Goal: Information Seeking & Learning: Learn about a topic

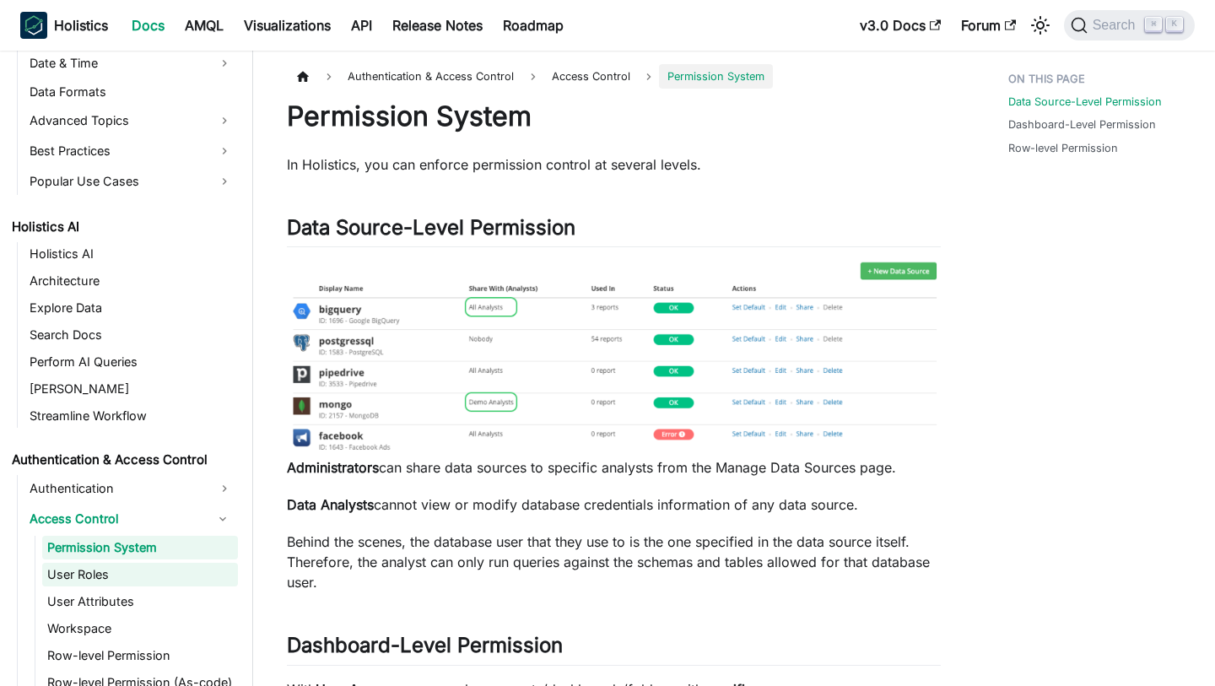
click at [160, 571] on link "User Roles" at bounding box center [140, 575] width 196 height 24
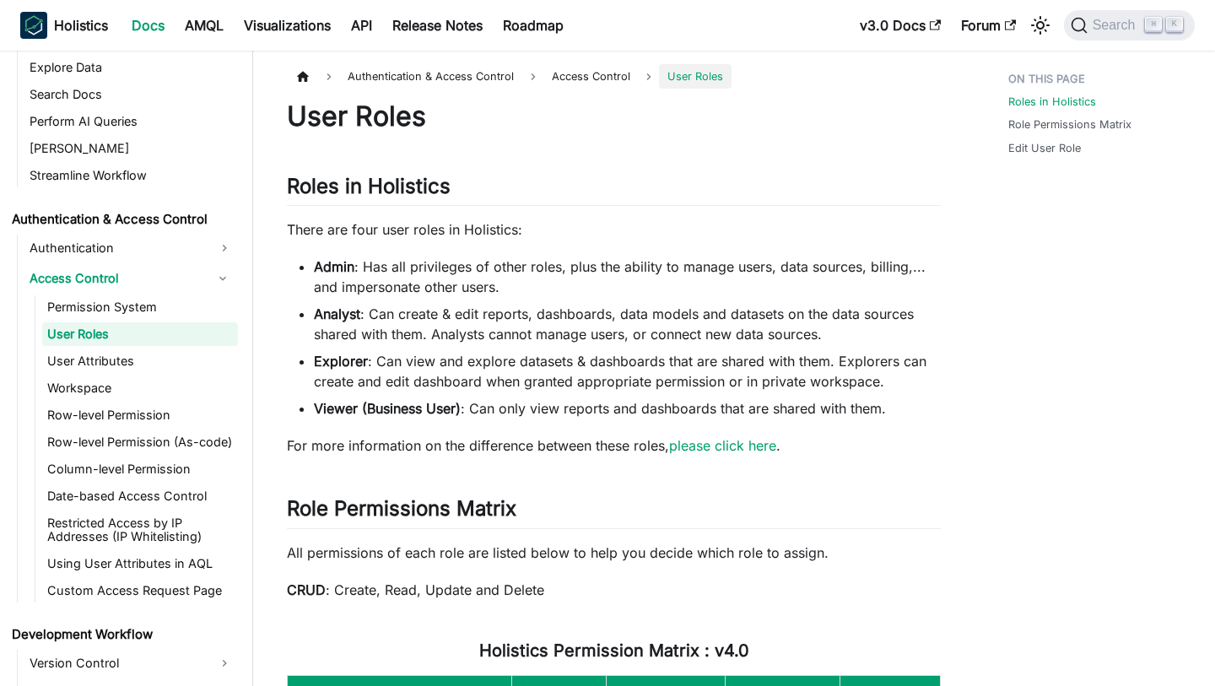
scroll to position [950, 0]
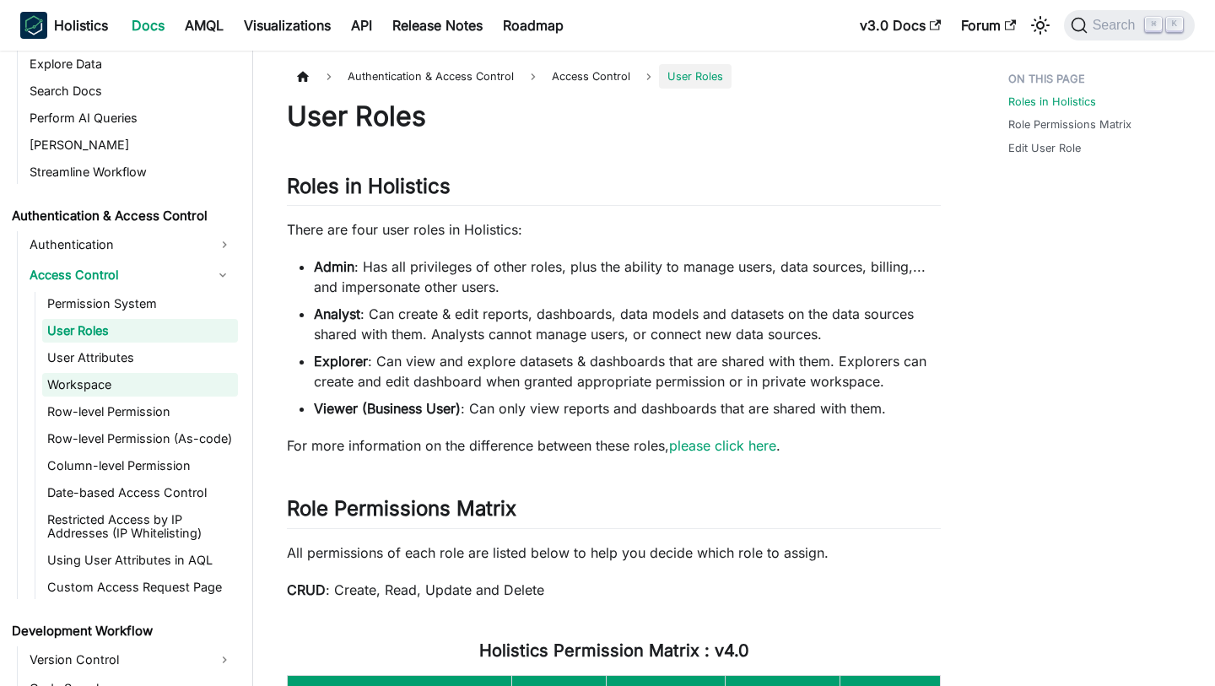
click at [139, 382] on link "Workspace" at bounding box center [140, 385] width 196 height 24
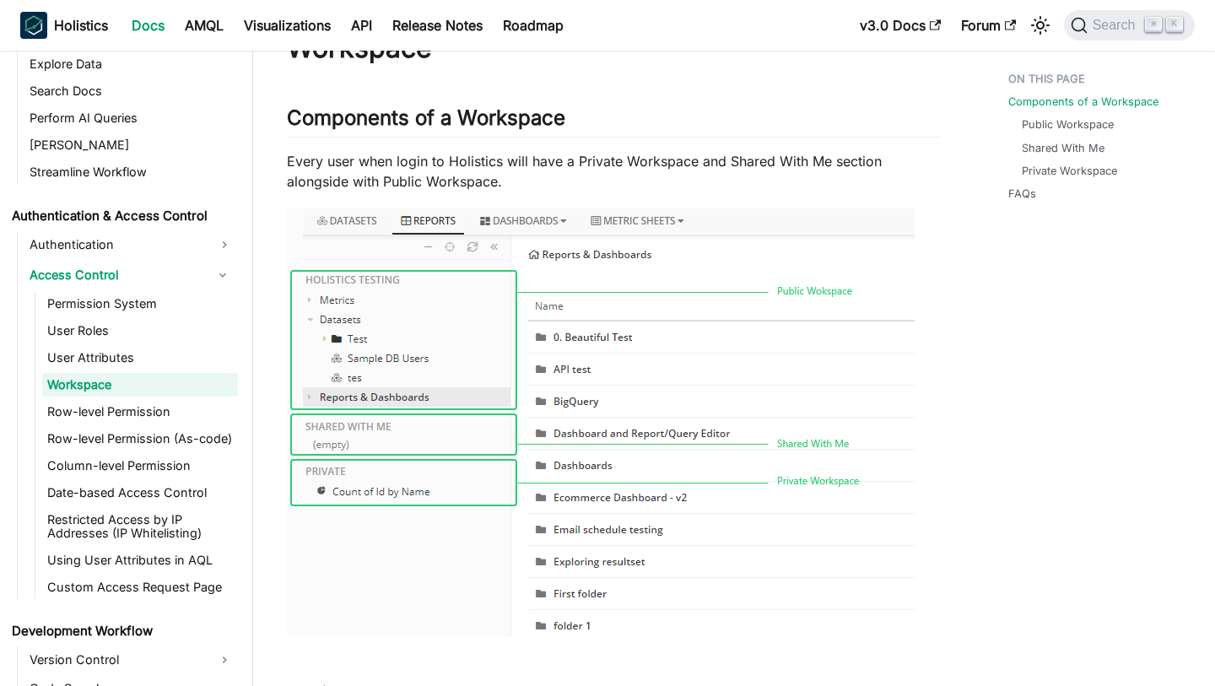
scroll to position [74, 0]
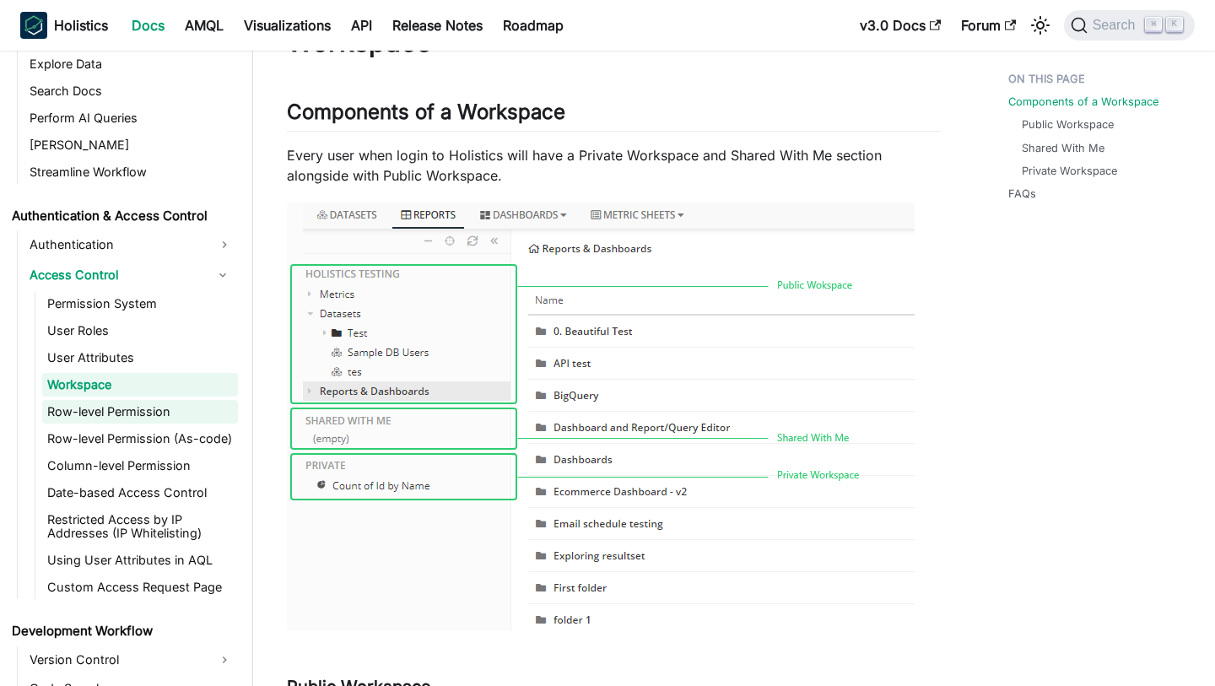
click at [183, 417] on link "Row-level Permission" at bounding box center [140, 412] width 196 height 24
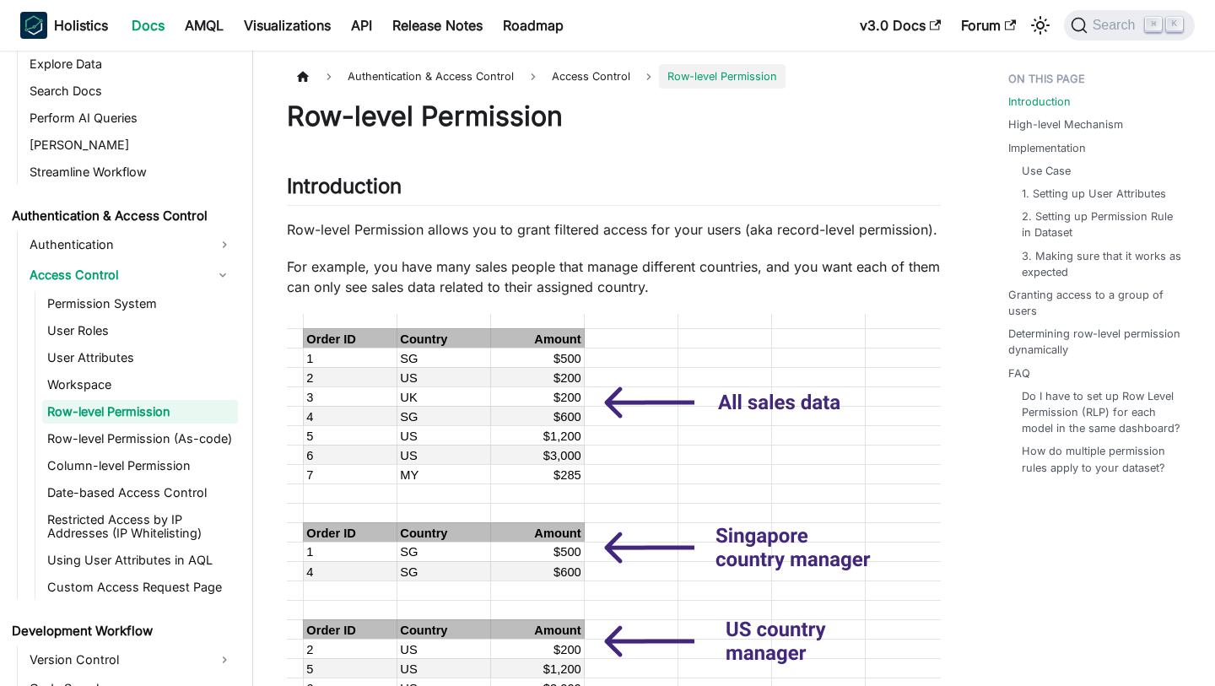
click at [509, 239] on p "Row-level Permission allows you to grant filtered access for your users (aka re…" at bounding box center [614, 229] width 654 height 20
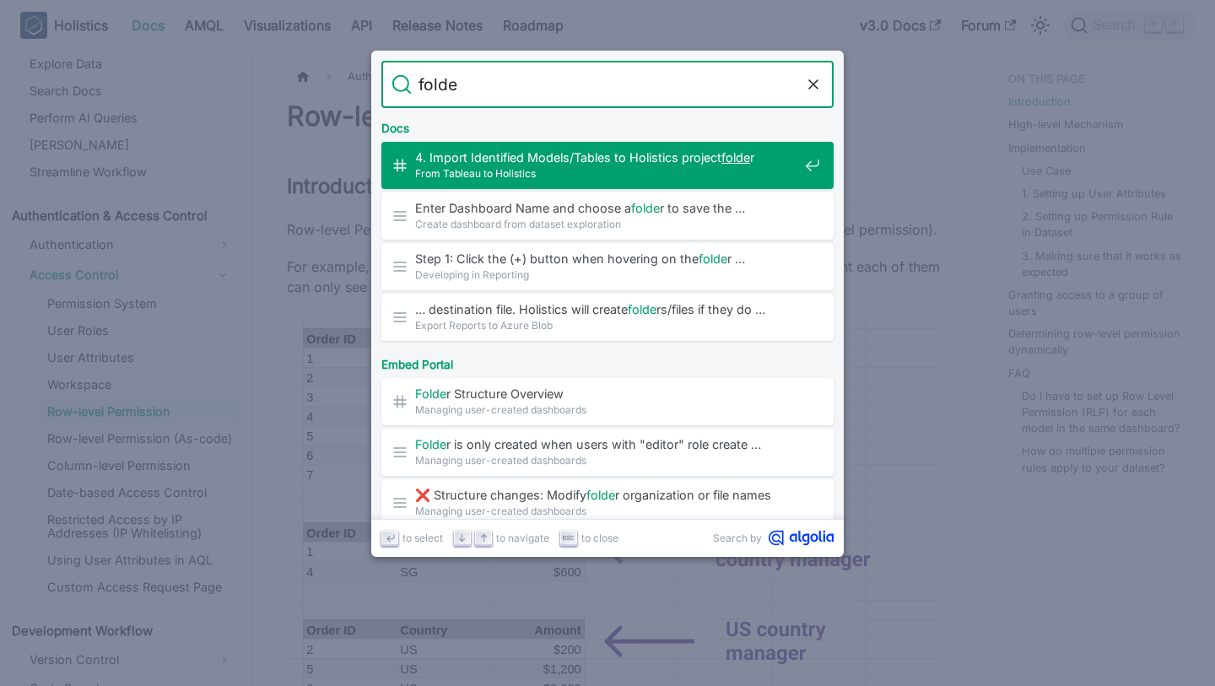
type input "folder"
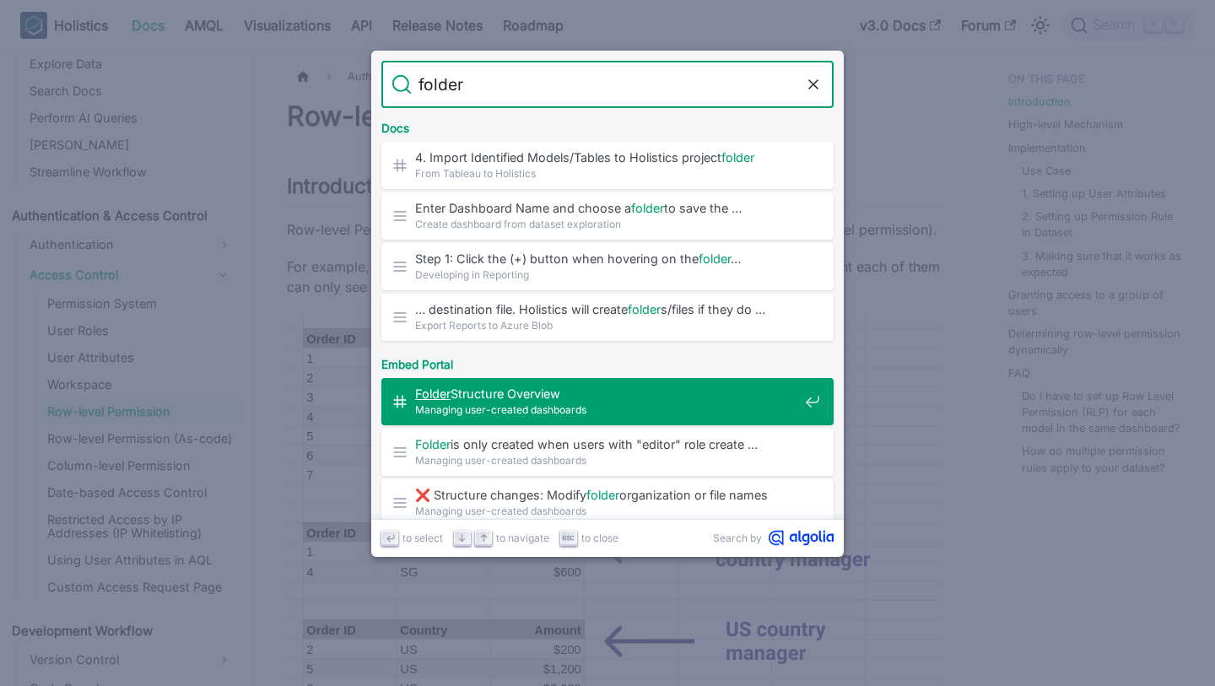
click at [597, 407] on span "Managing user-created dashboards" at bounding box center [606, 409] width 383 height 16
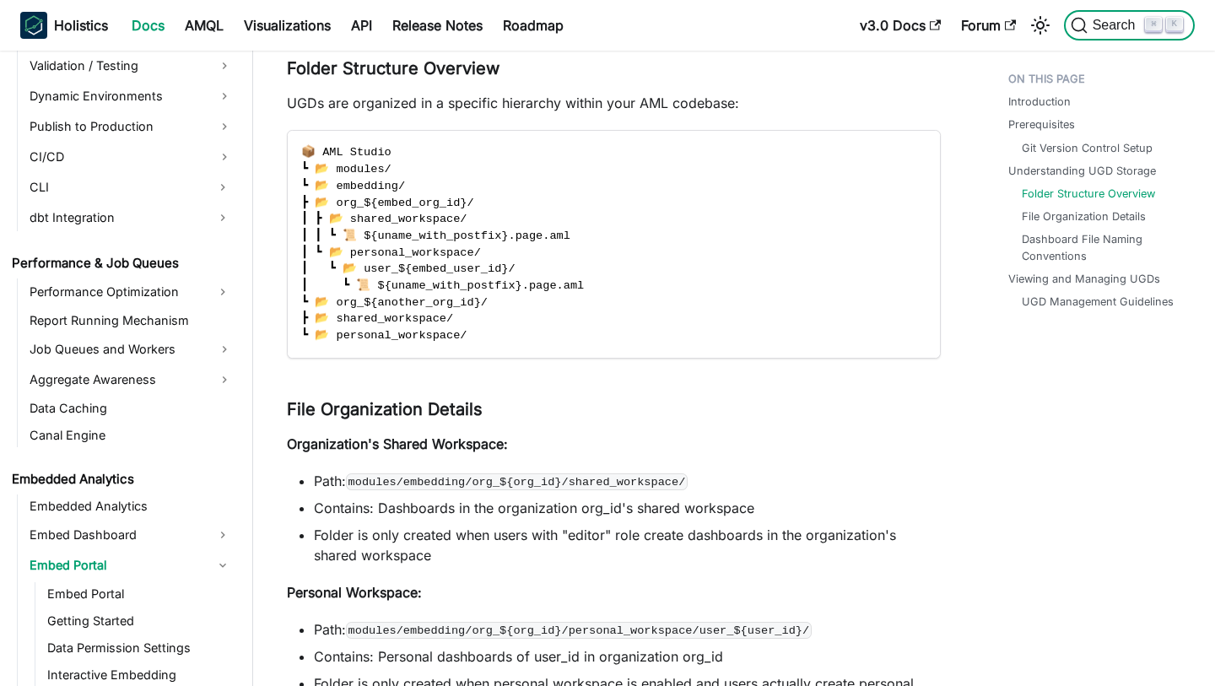
scroll to position [1620, 0]
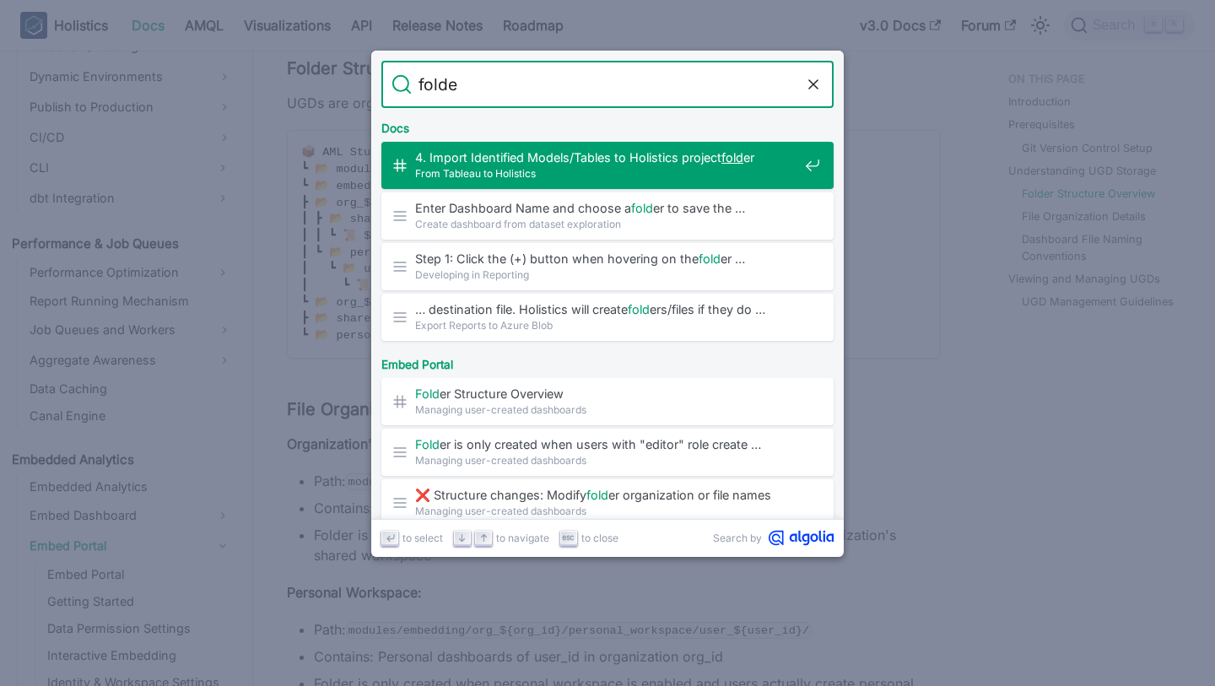
type input "folder"
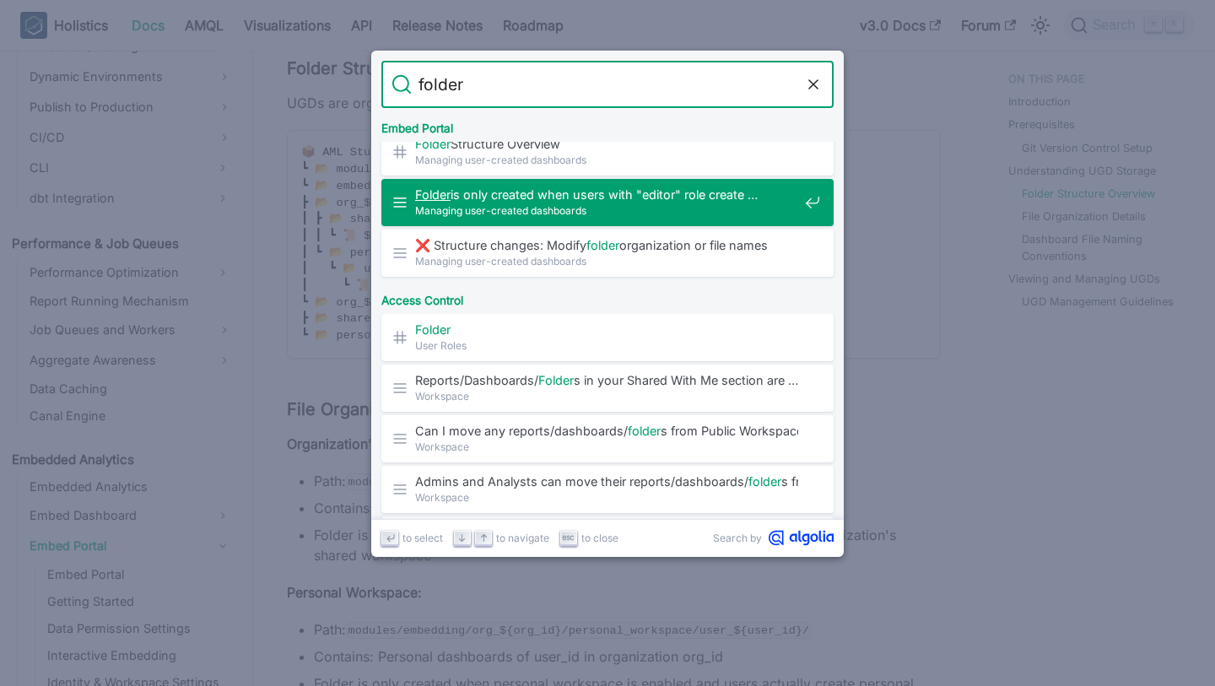
scroll to position [253, 0]
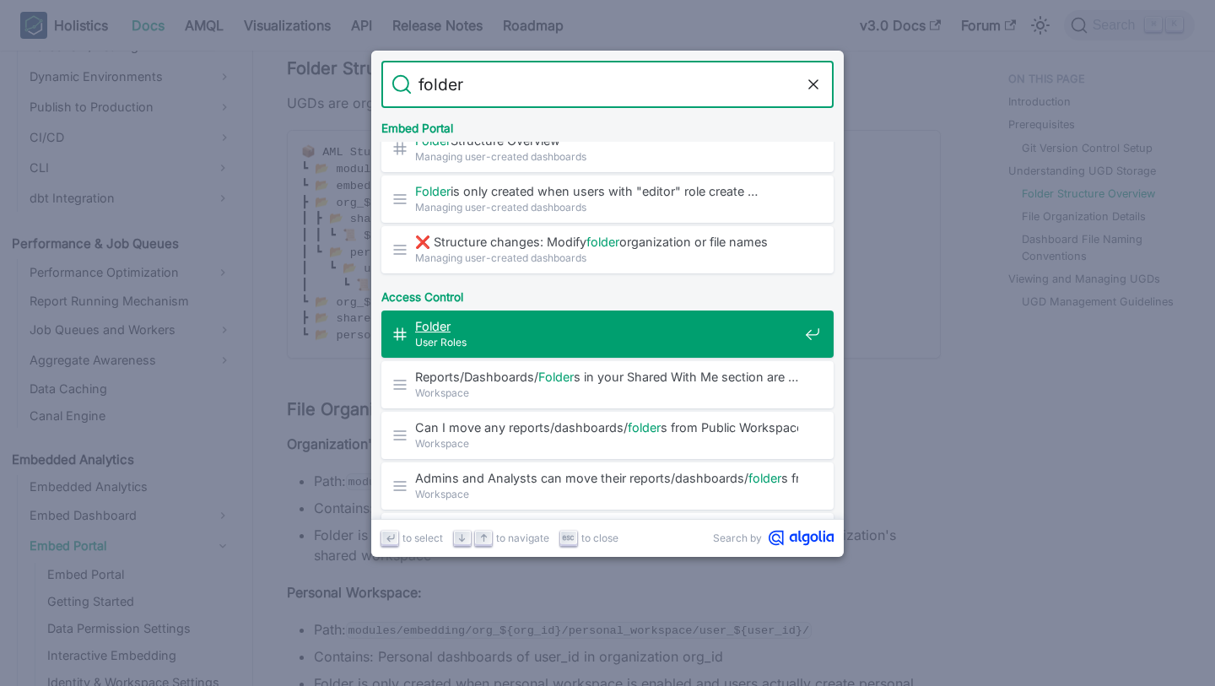
click at [498, 344] on span "User Roles" at bounding box center [606, 342] width 383 height 16
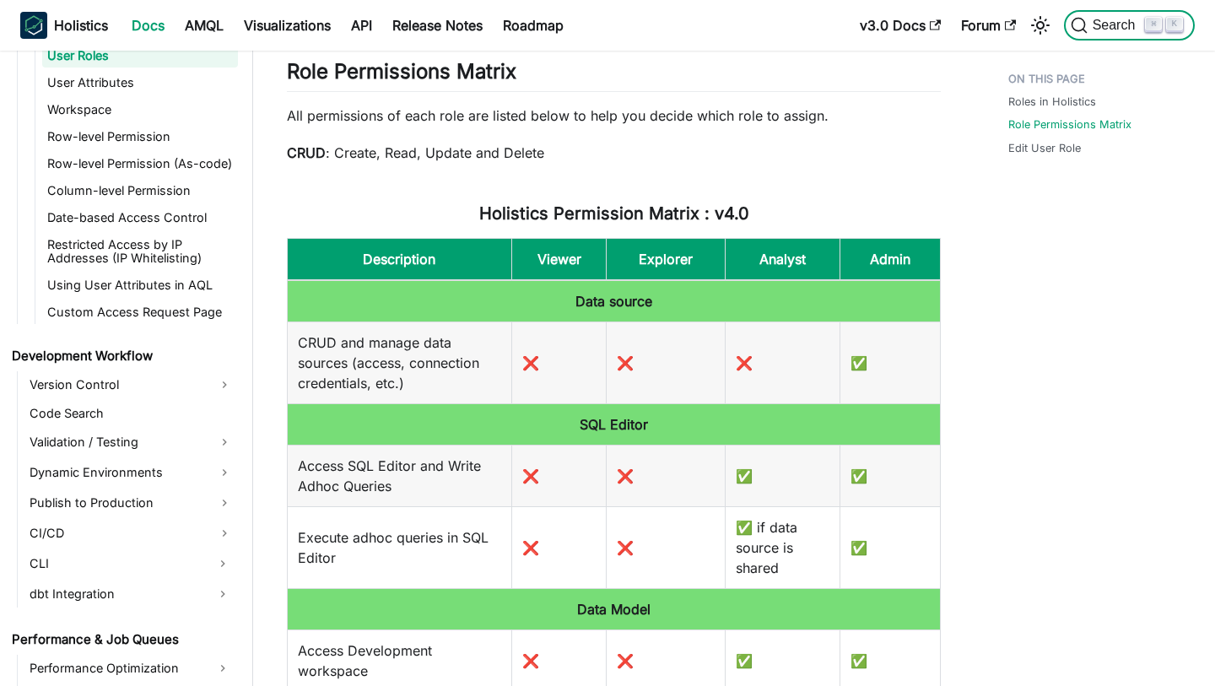
scroll to position [1218, 0]
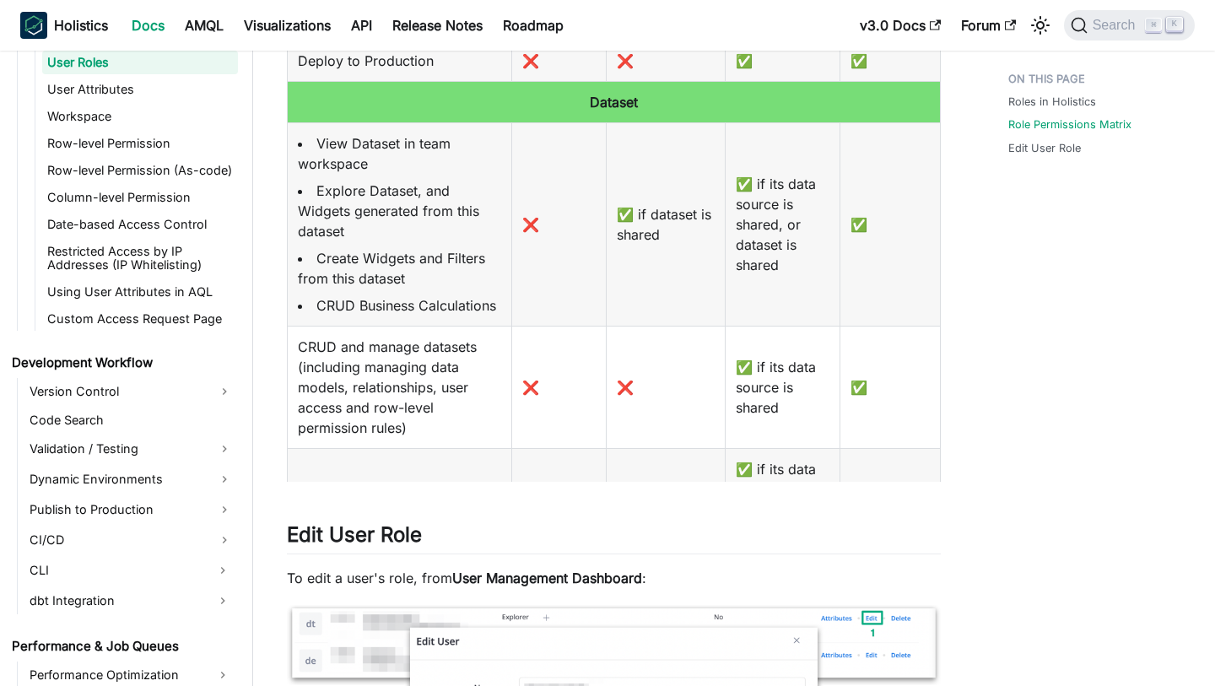
scroll to position [0, 0]
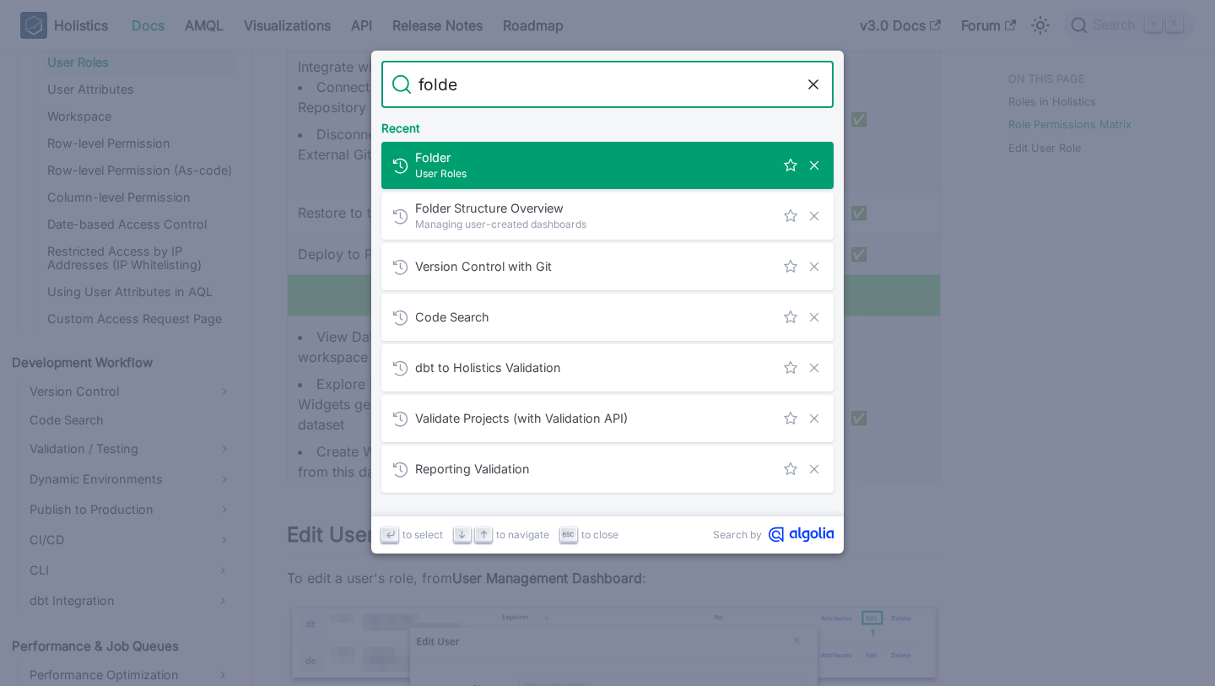
type input "folder"
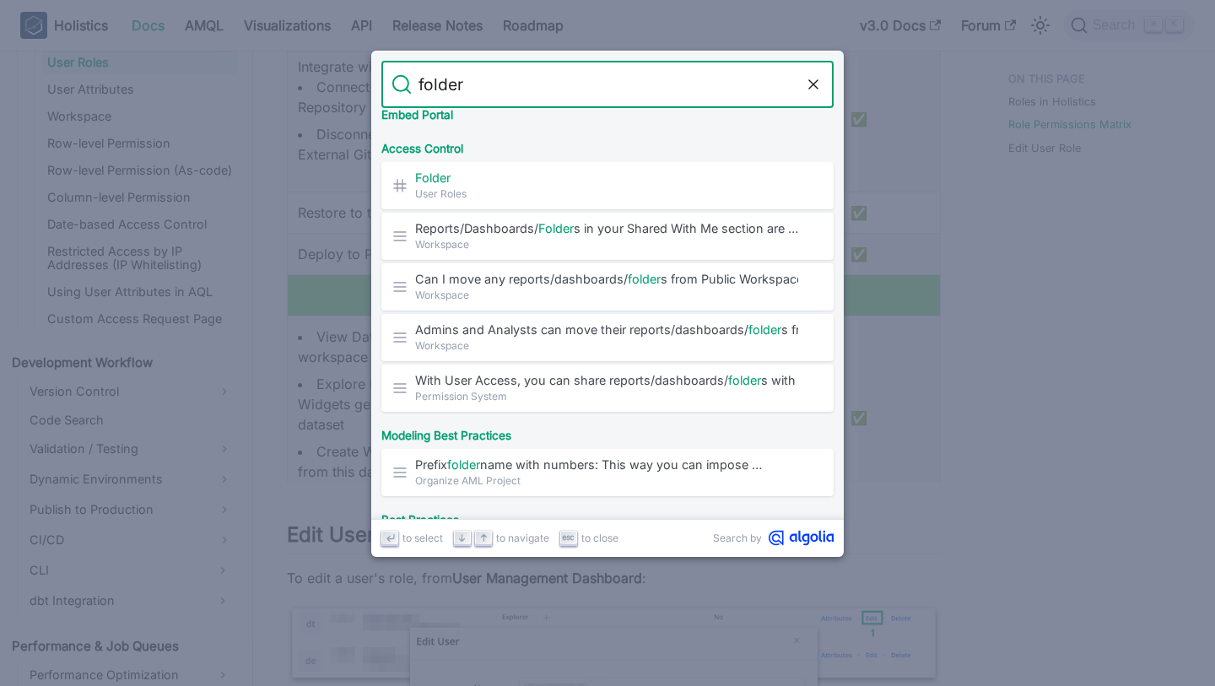
scroll to position [395, 0]
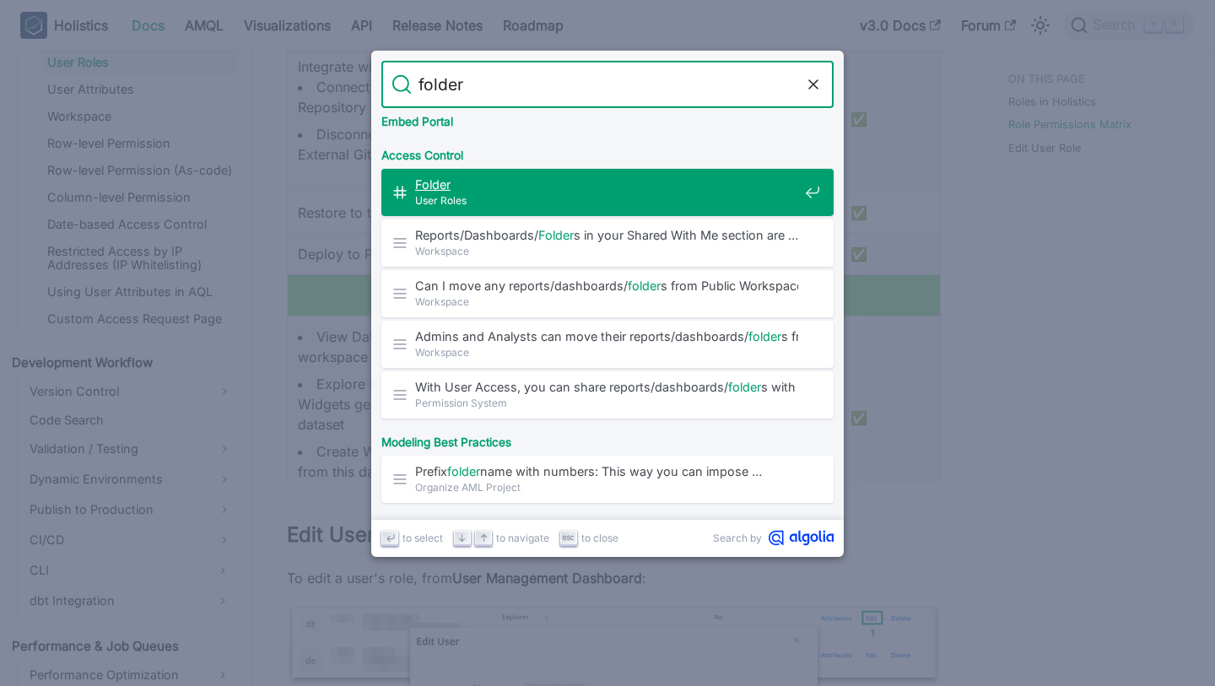
click at [634, 203] on span "User Roles" at bounding box center [606, 200] width 383 height 16
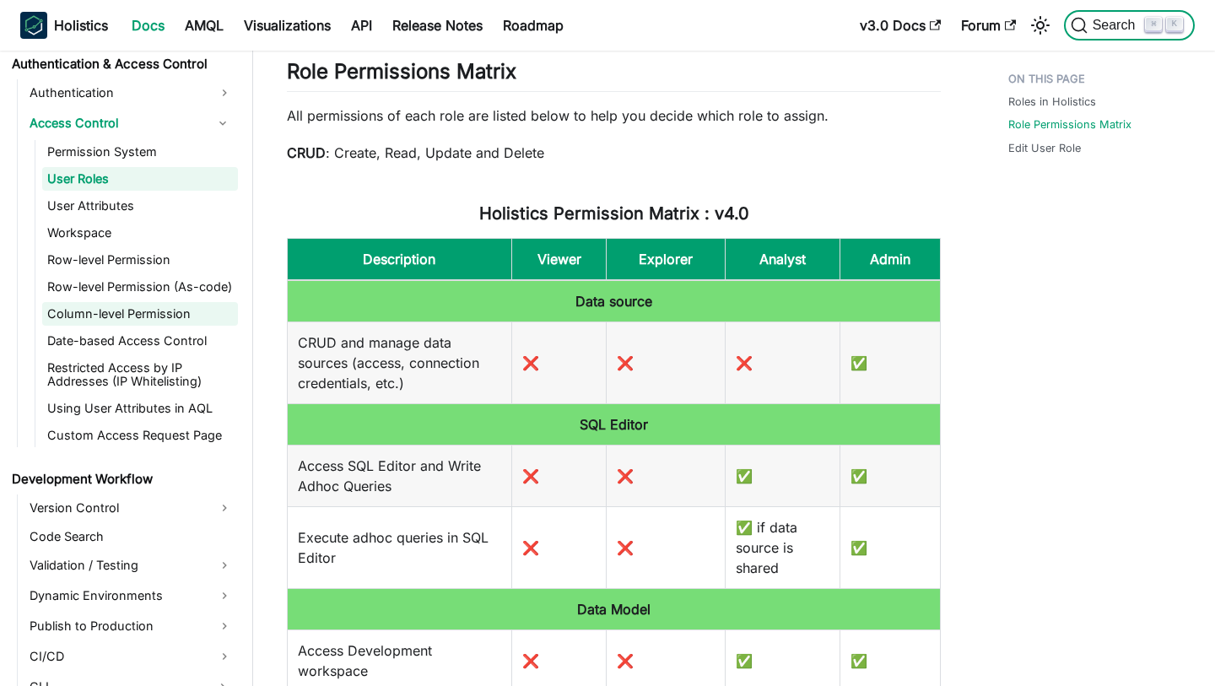
scroll to position [1077, 0]
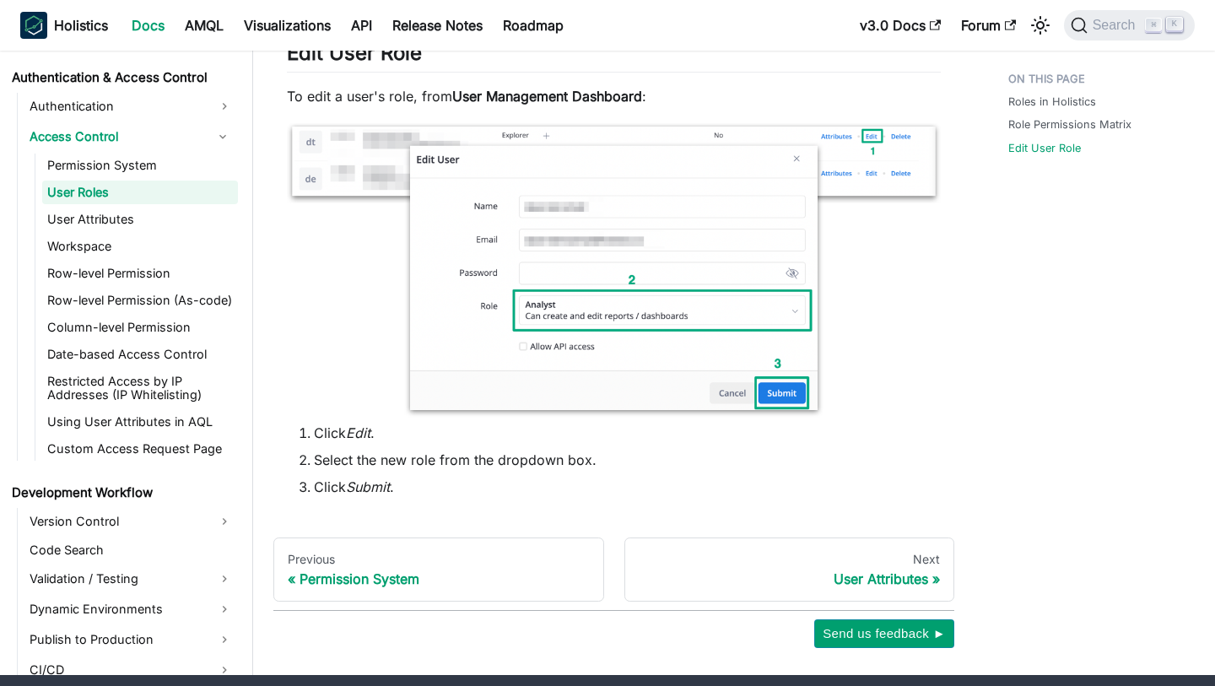
scroll to position [1748, 0]
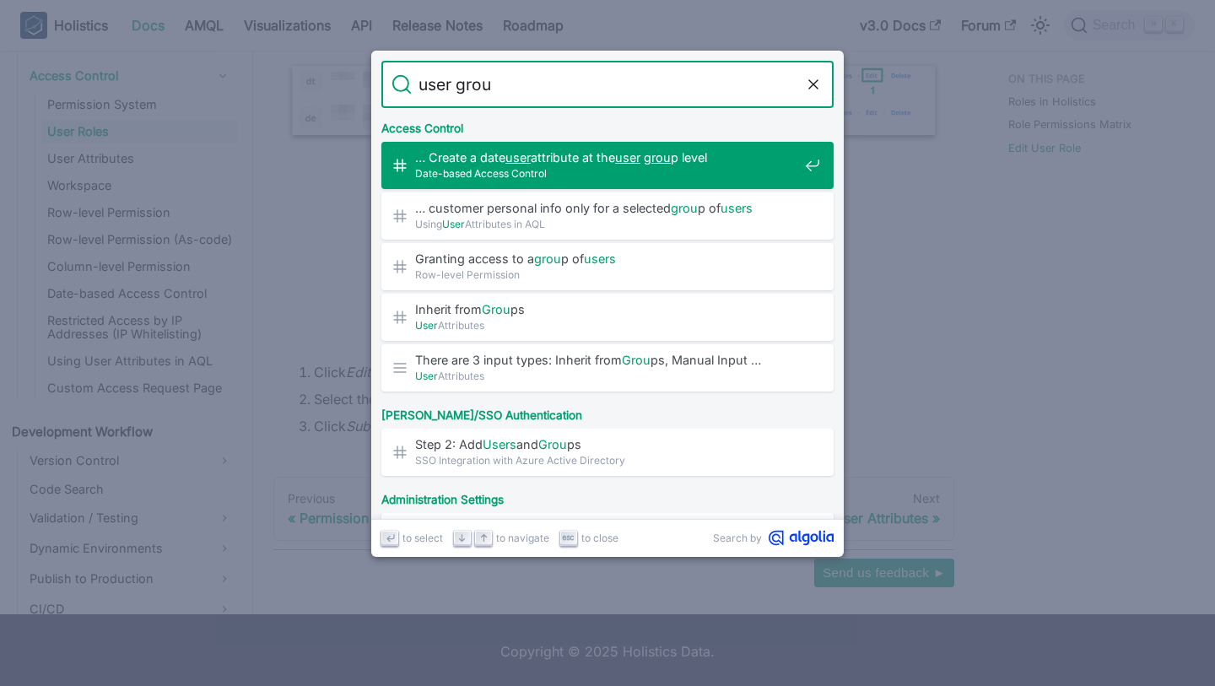
type input "user group"
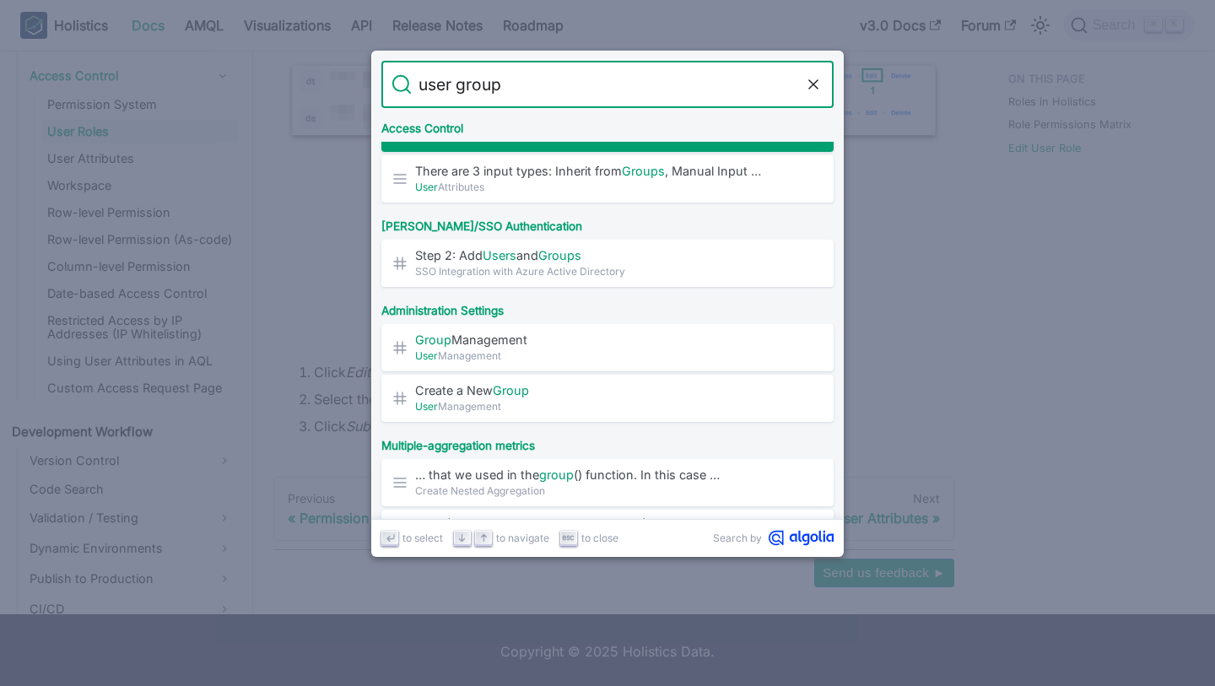
scroll to position [199, 0]
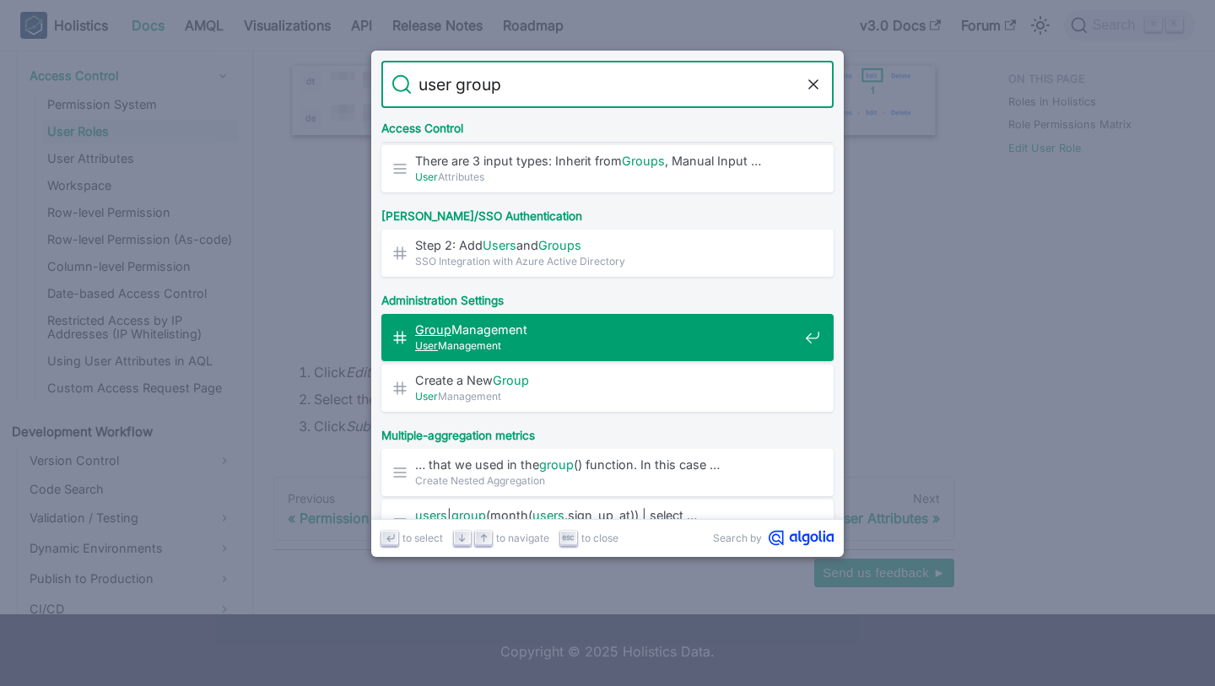
click at [629, 331] on span "Group Management​" at bounding box center [606, 329] width 383 height 16
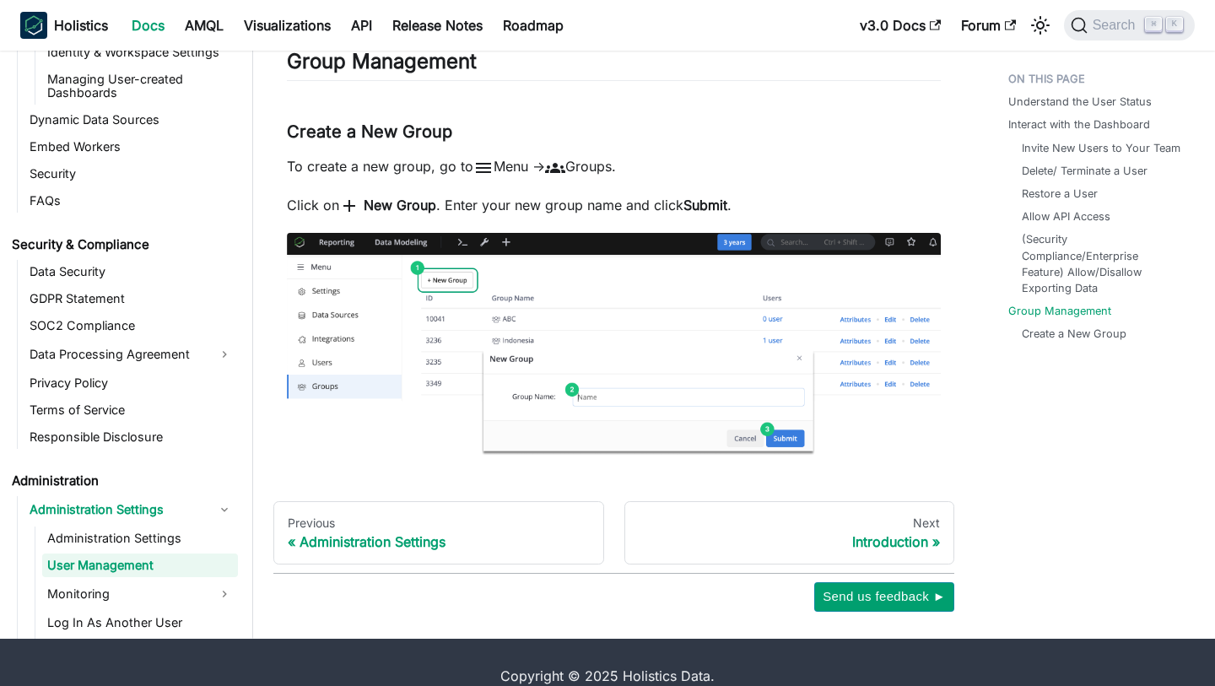
scroll to position [2214, 0]
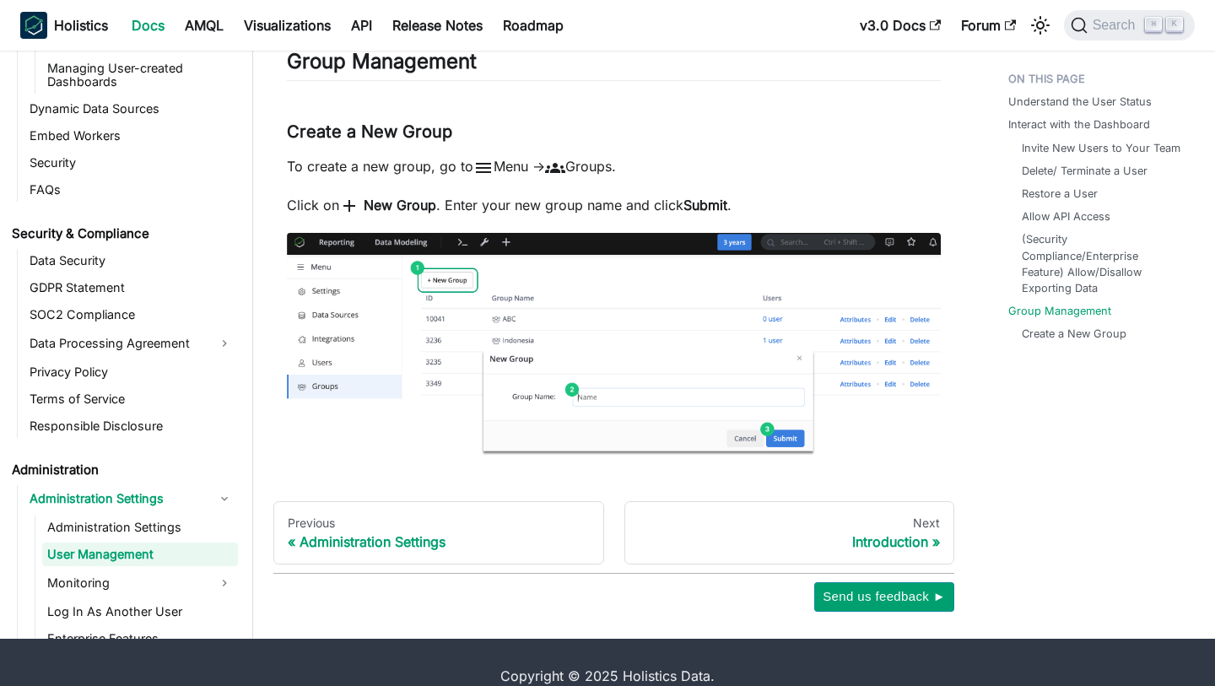
click at [725, 170] on p "To create a new group, go to menu Menu -> groups Groups." at bounding box center [614, 167] width 654 height 22
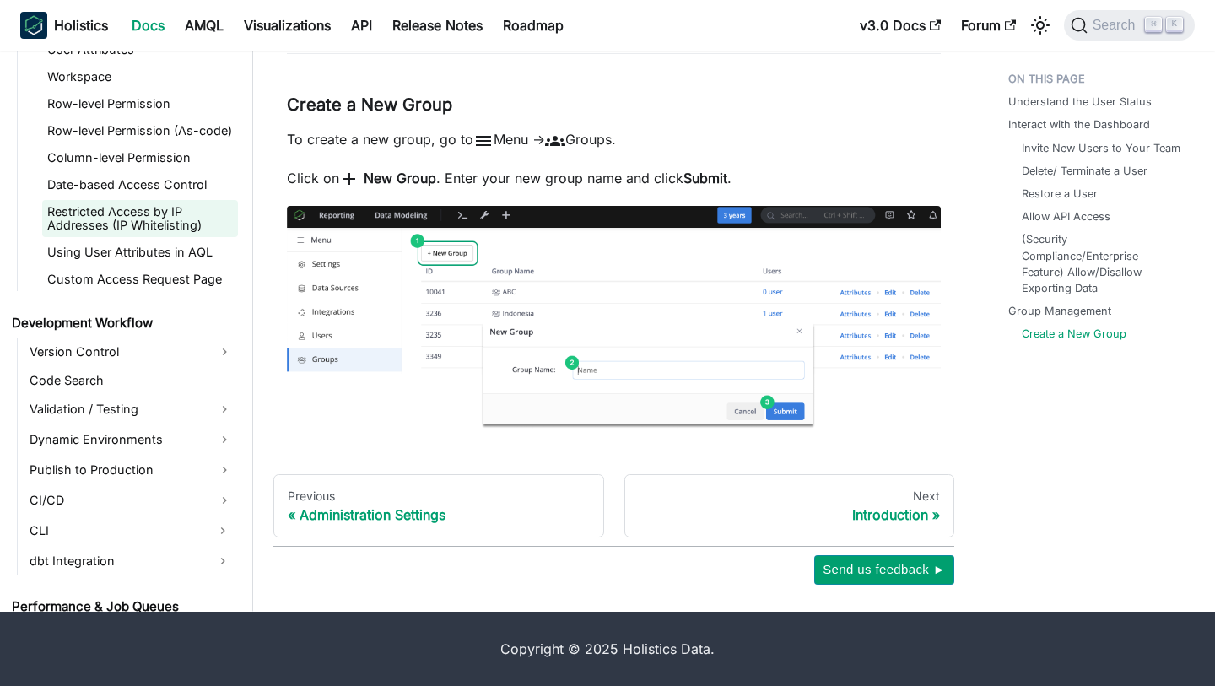
scroll to position [0, 0]
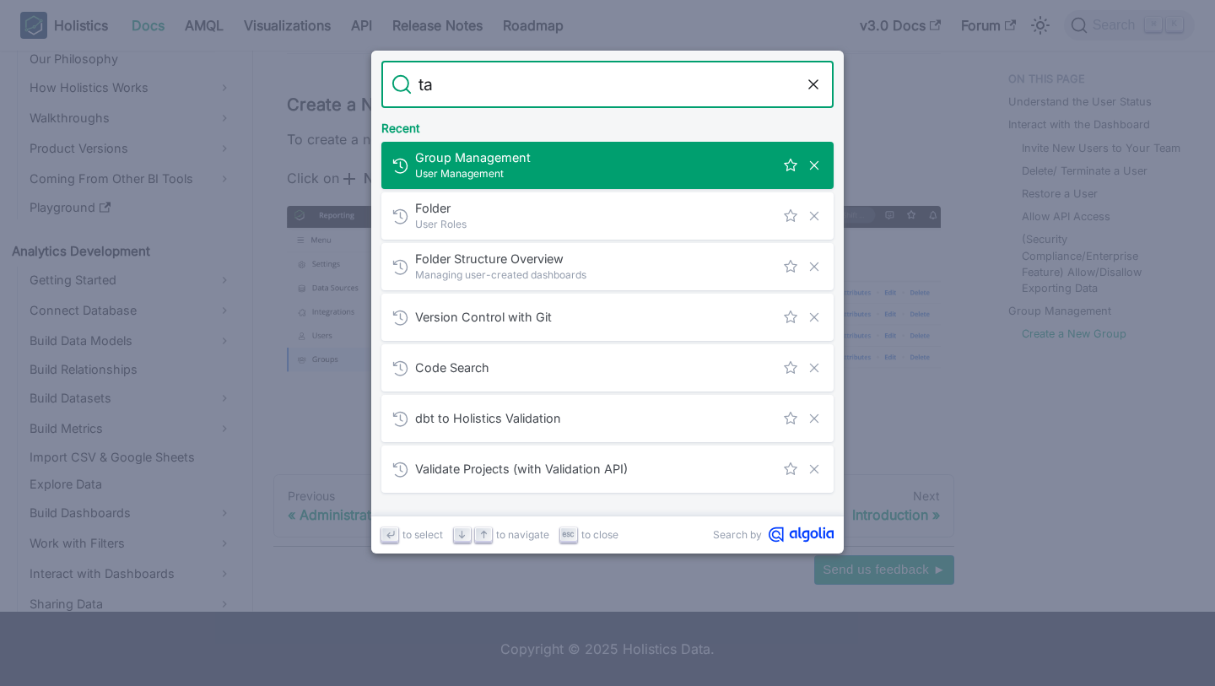
type input "tag"
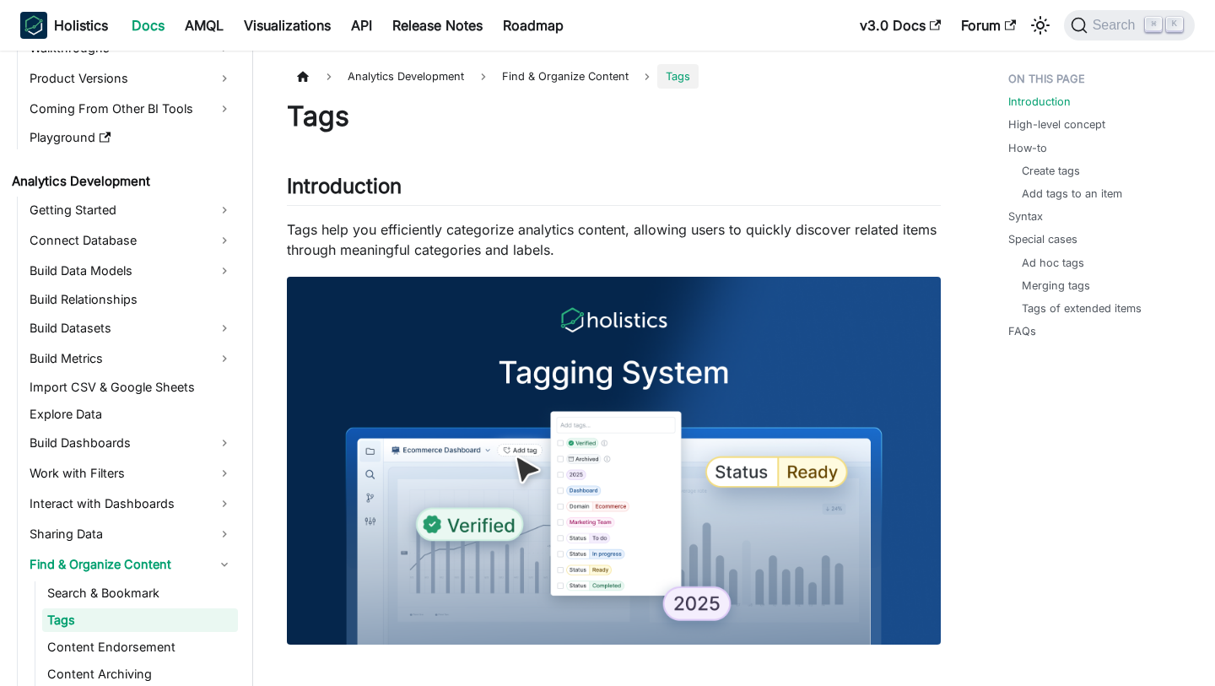
scroll to position [163, 0]
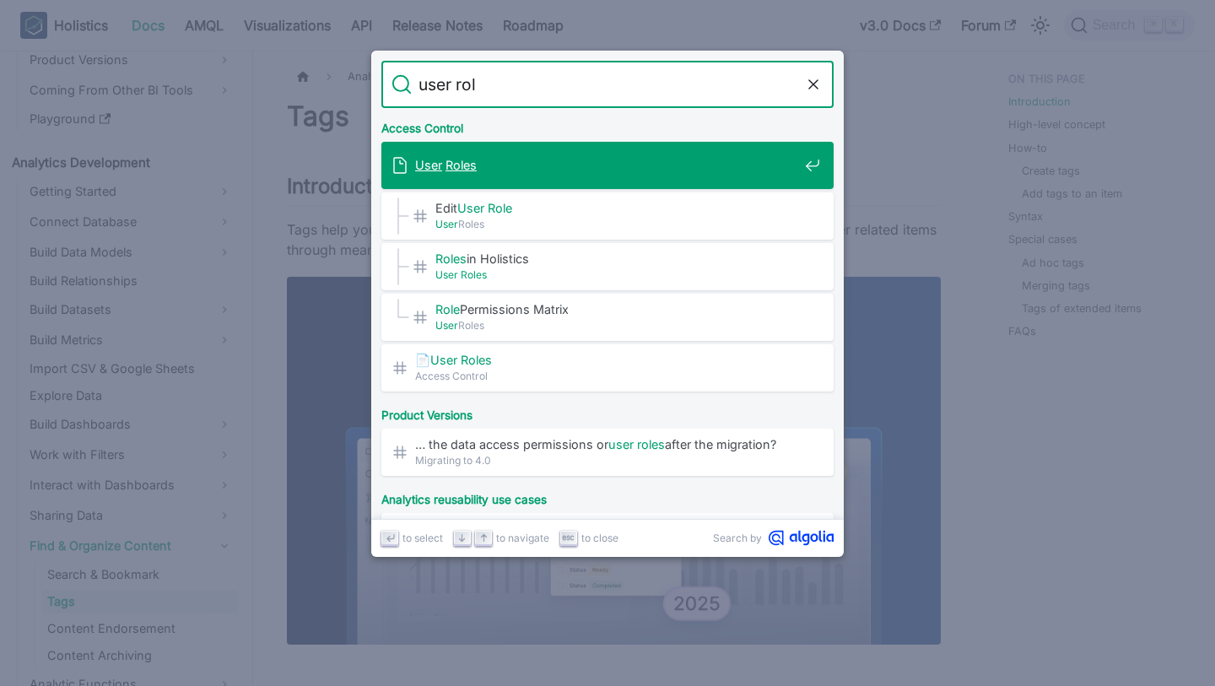
type input "user role"
click at [629, 157] on span "User Roles" at bounding box center [606, 165] width 383 height 16
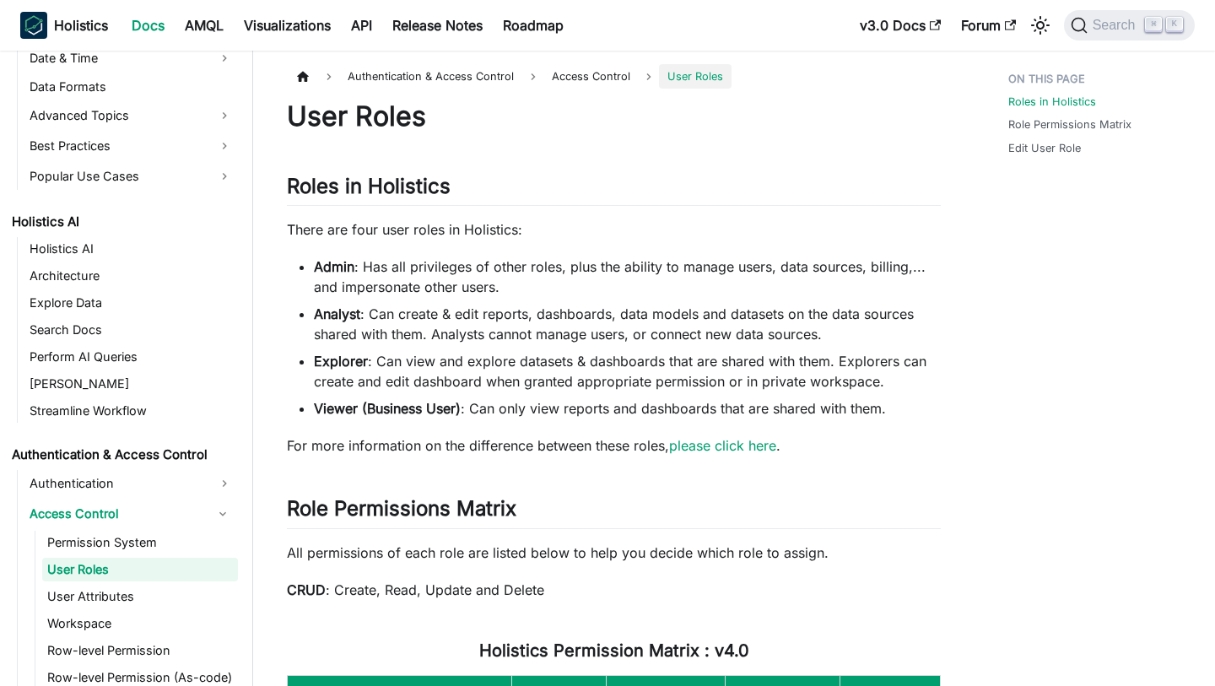
scroll to position [841, 0]
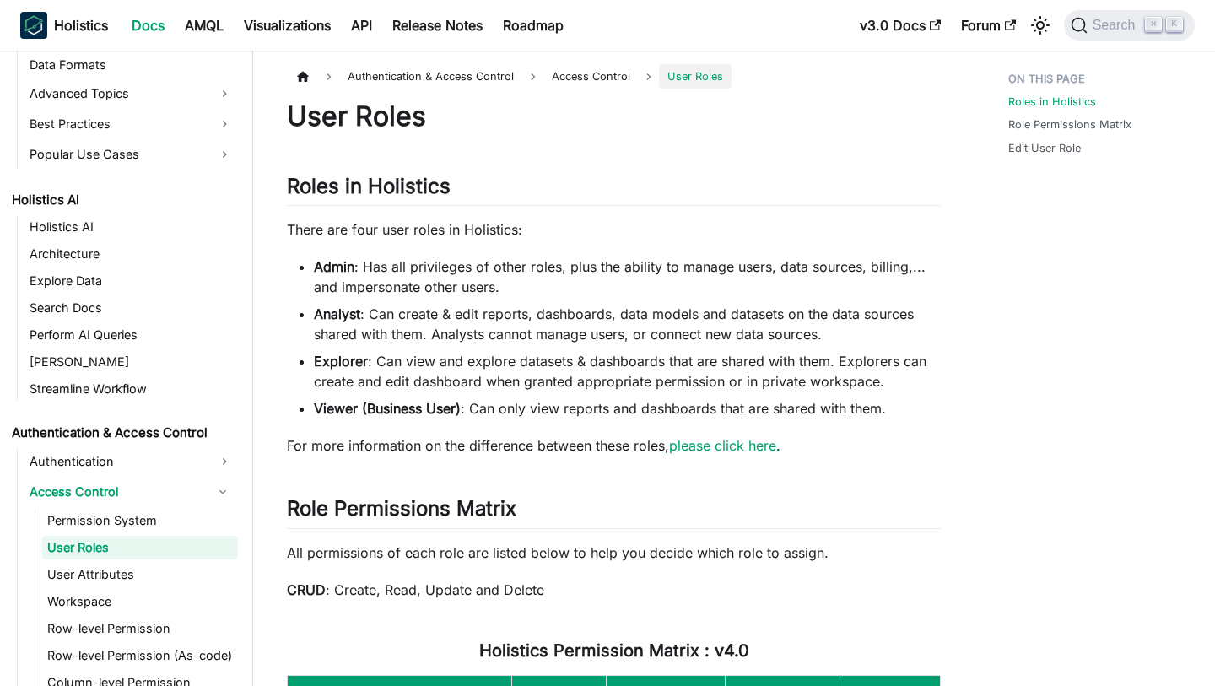
click at [447, 267] on li "Admin : Has all privileges of other roles, plus the ability to manage users, da…" at bounding box center [627, 276] width 627 height 40
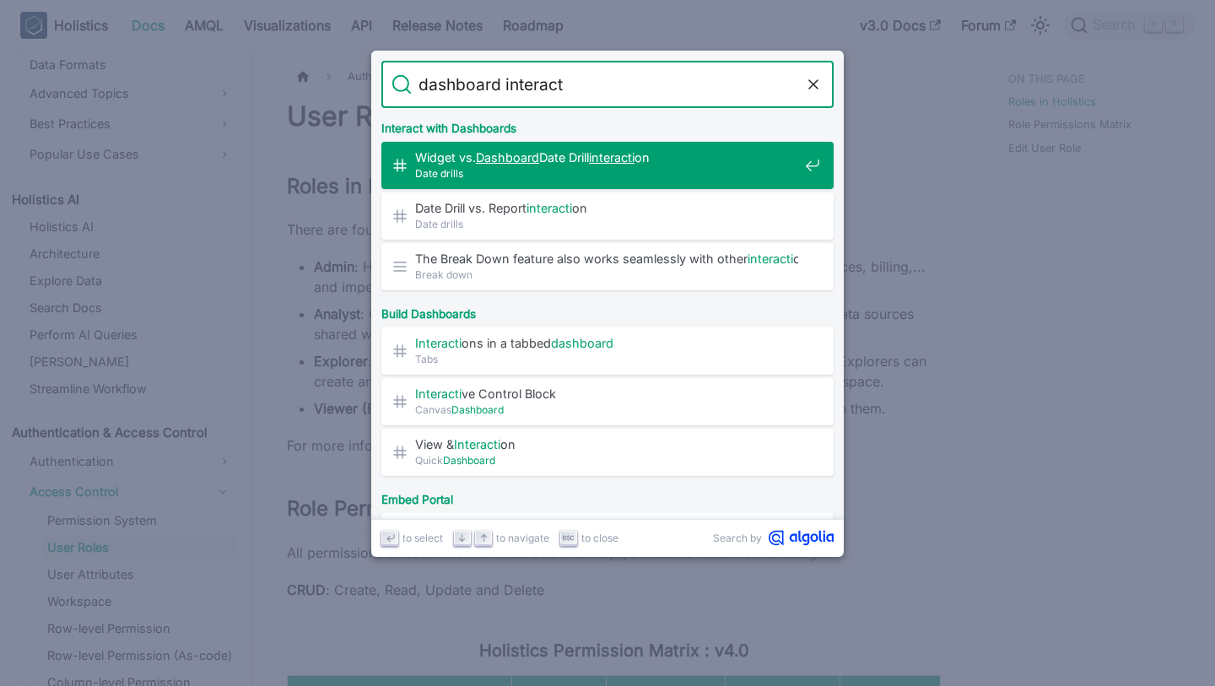
type input "dashboard interac"
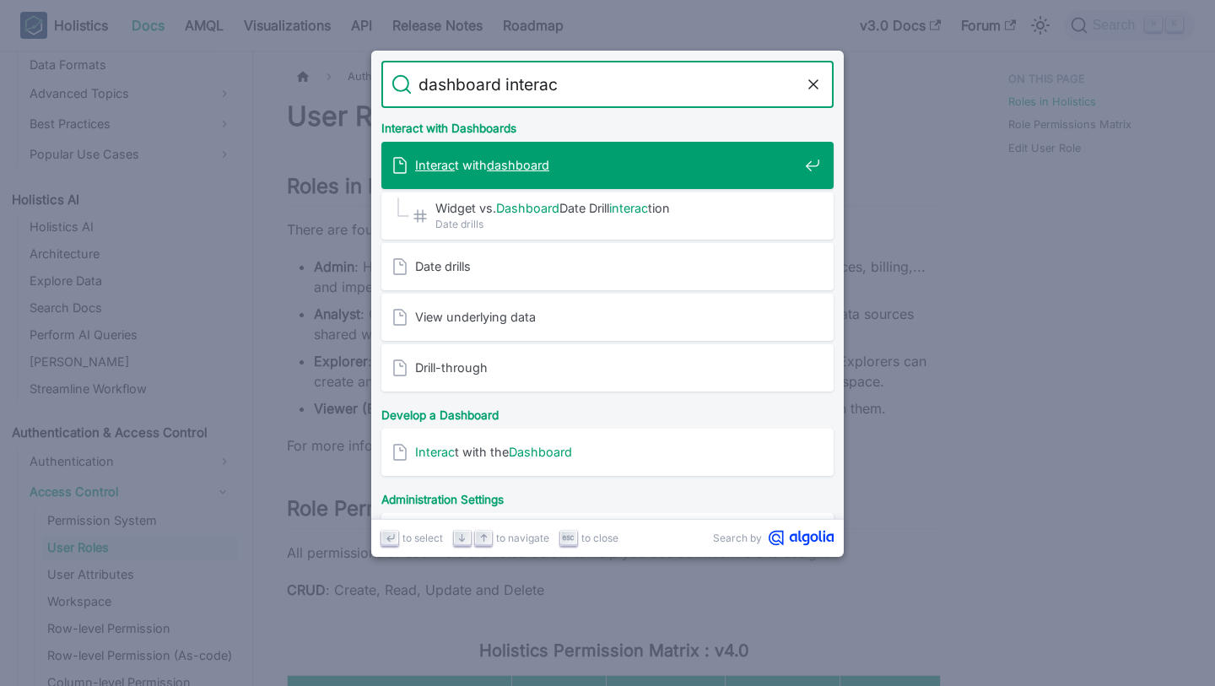
click at [568, 168] on span "Interac t with dashboard" at bounding box center [606, 165] width 383 height 16
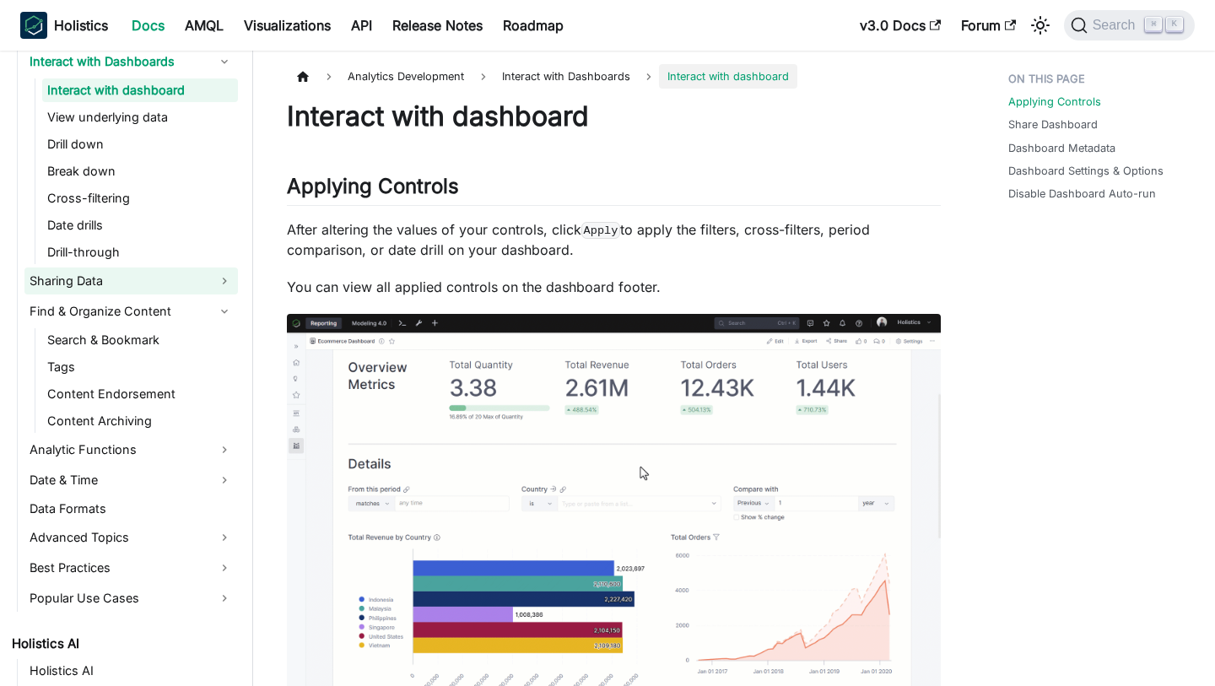
scroll to position [584, 0]
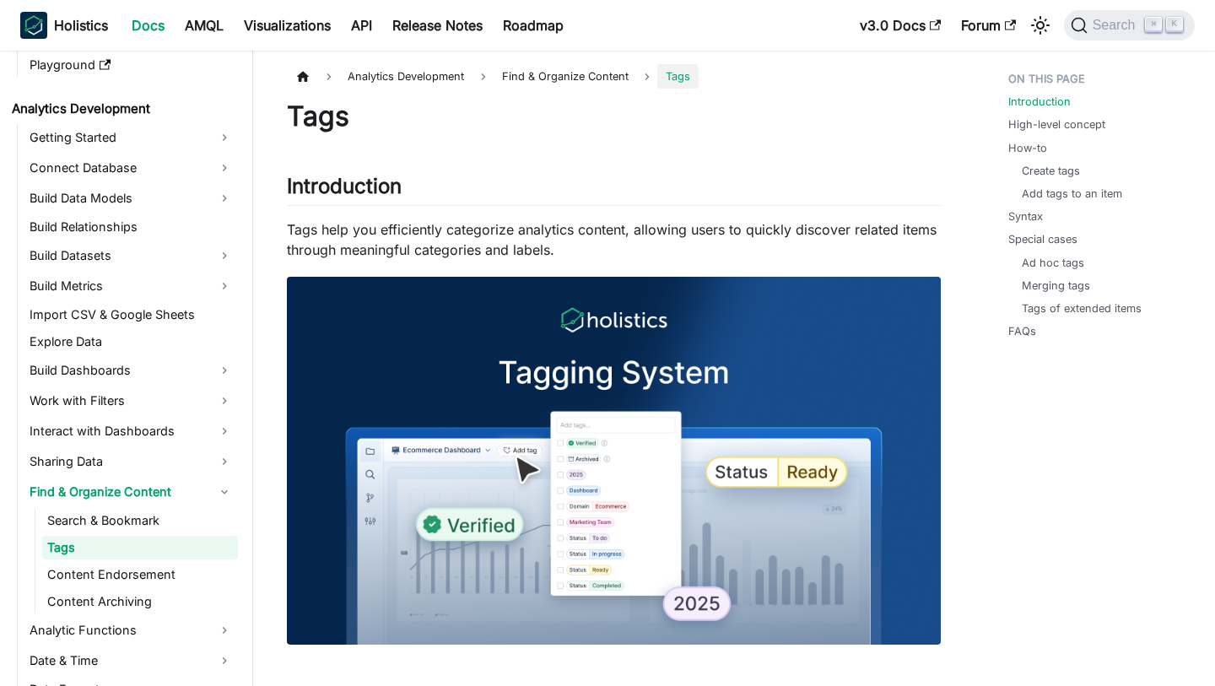
click at [713, 100] on h1 "Tags" at bounding box center [614, 117] width 654 height 34
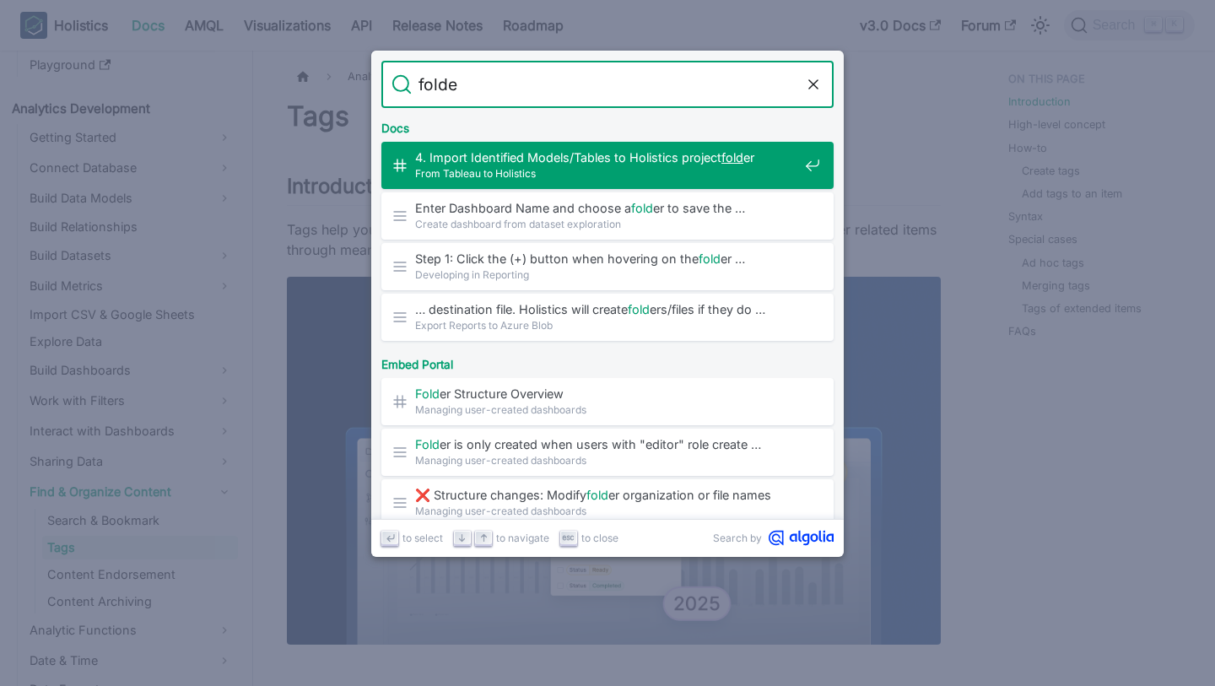
type input "folder"
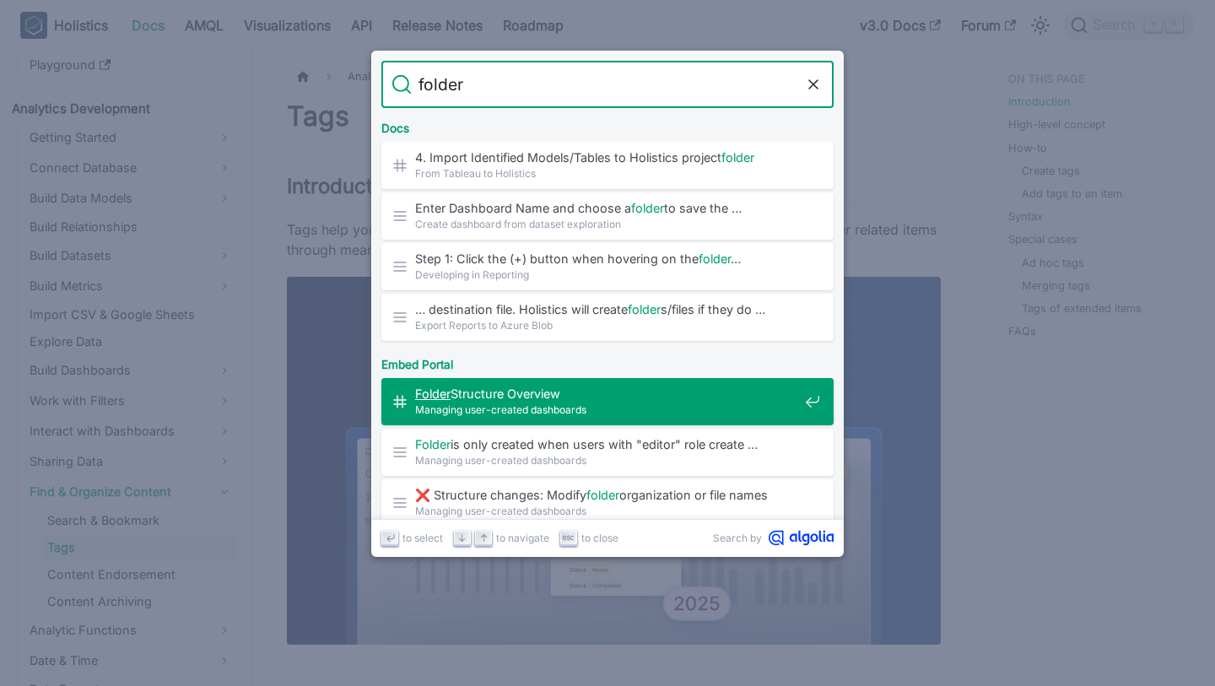
click at [656, 397] on span "Folder Structure Overview​" at bounding box center [606, 393] width 383 height 16
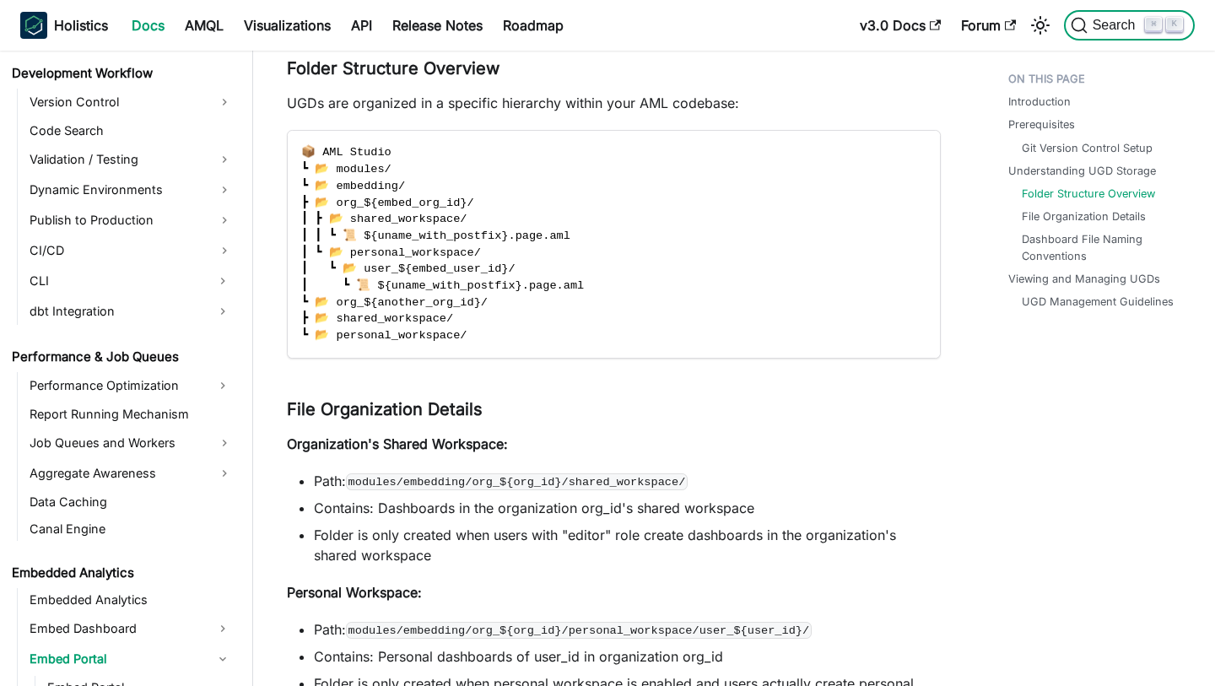
scroll to position [1418, 0]
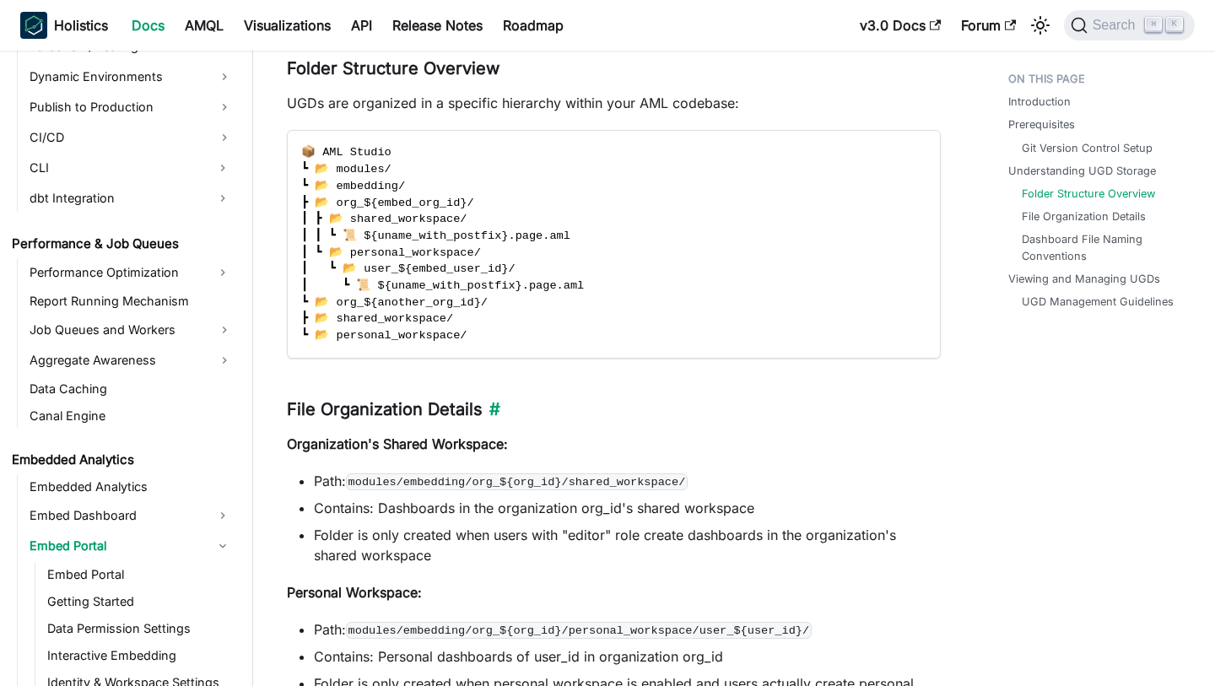
click at [652, 407] on h3 "File Organization Details ​" at bounding box center [614, 409] width 654 height 21
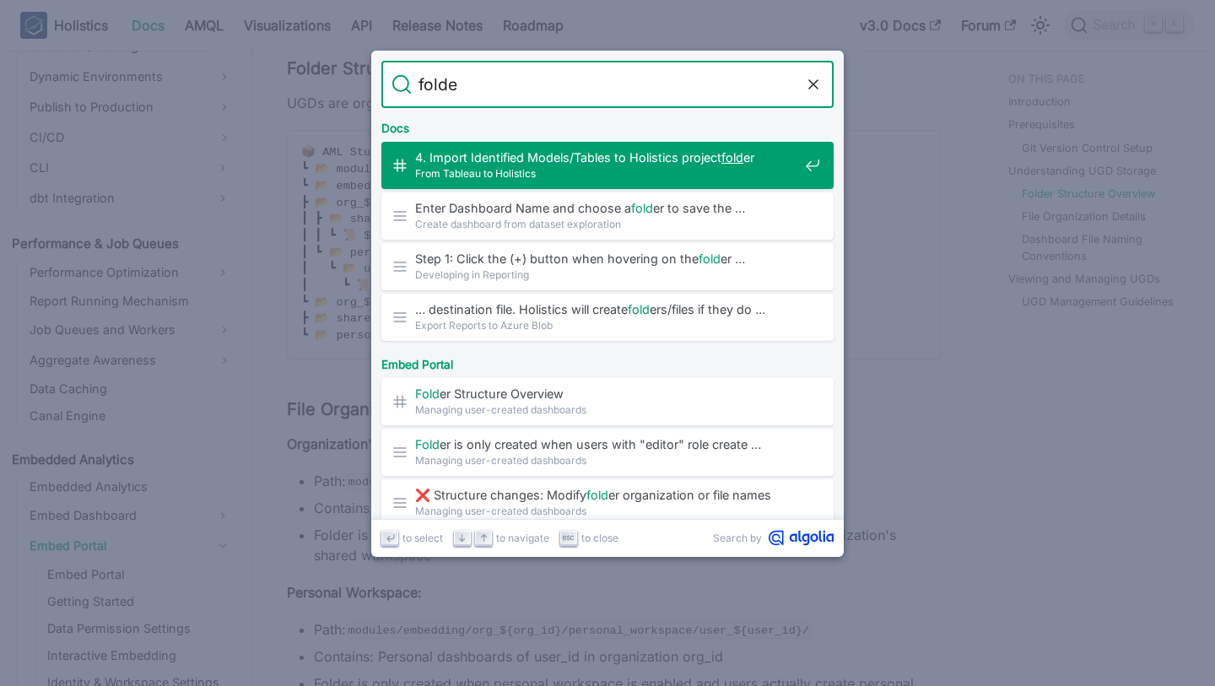
type input "folder"
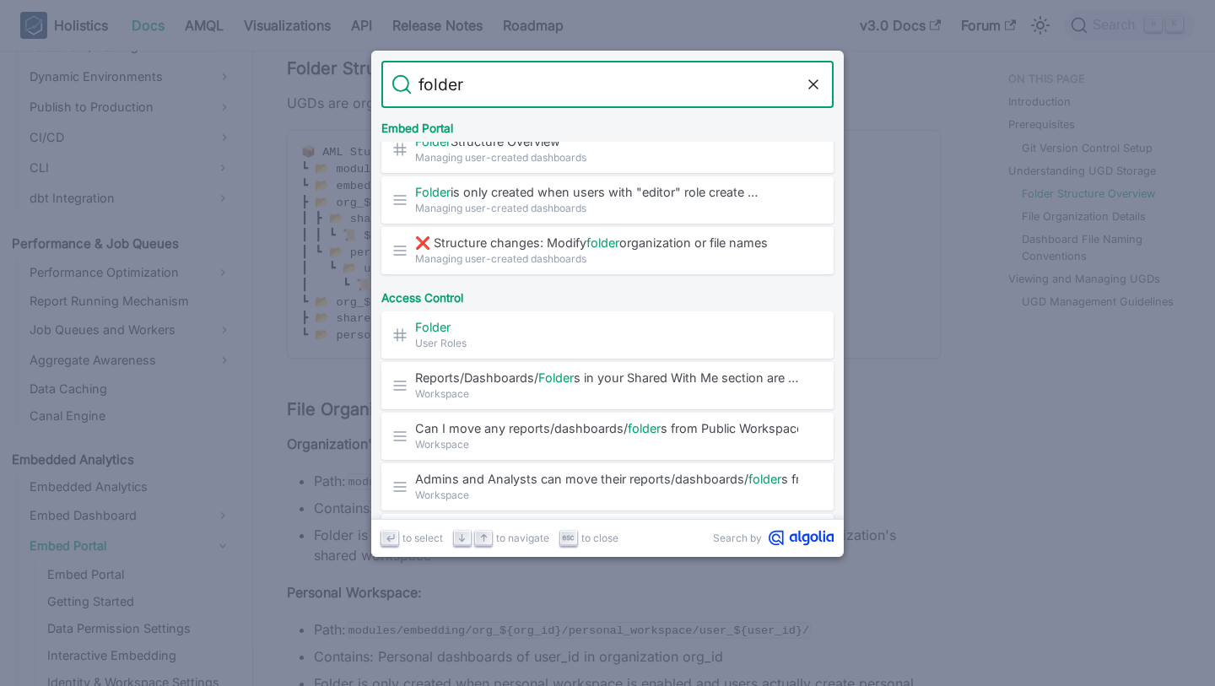
scroll to position [248, 0]
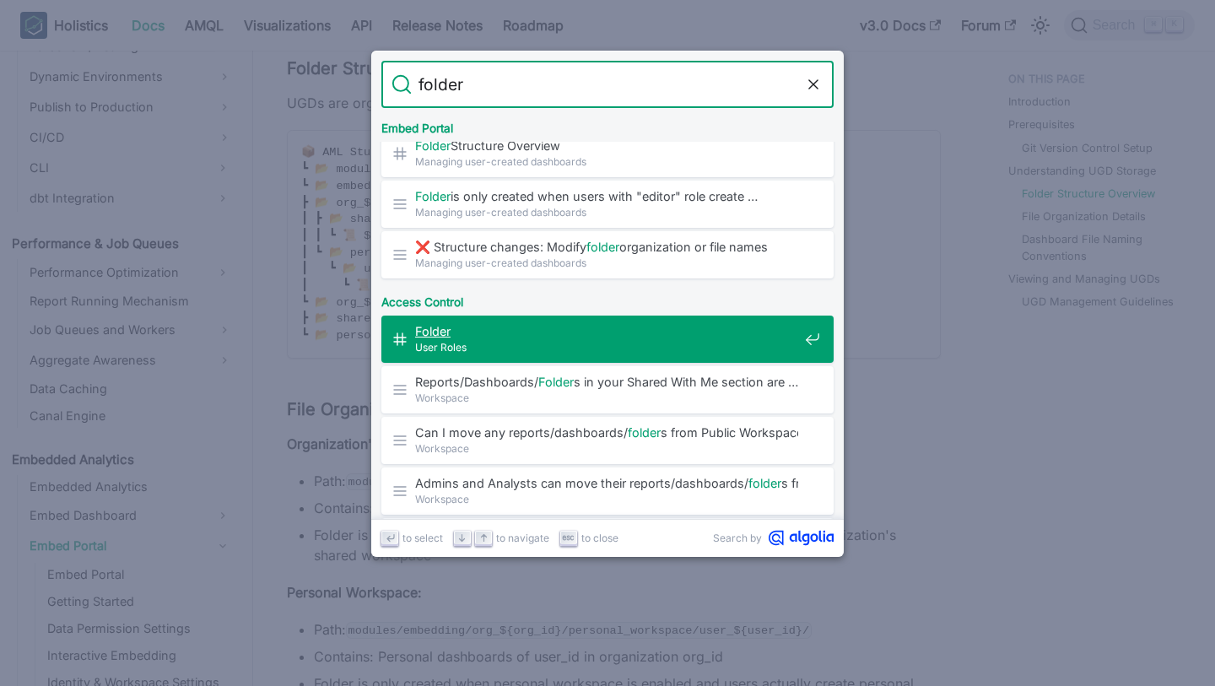
click at [592, 332] on span "Folder" at bounding box center [606, 331] width 383 height 16
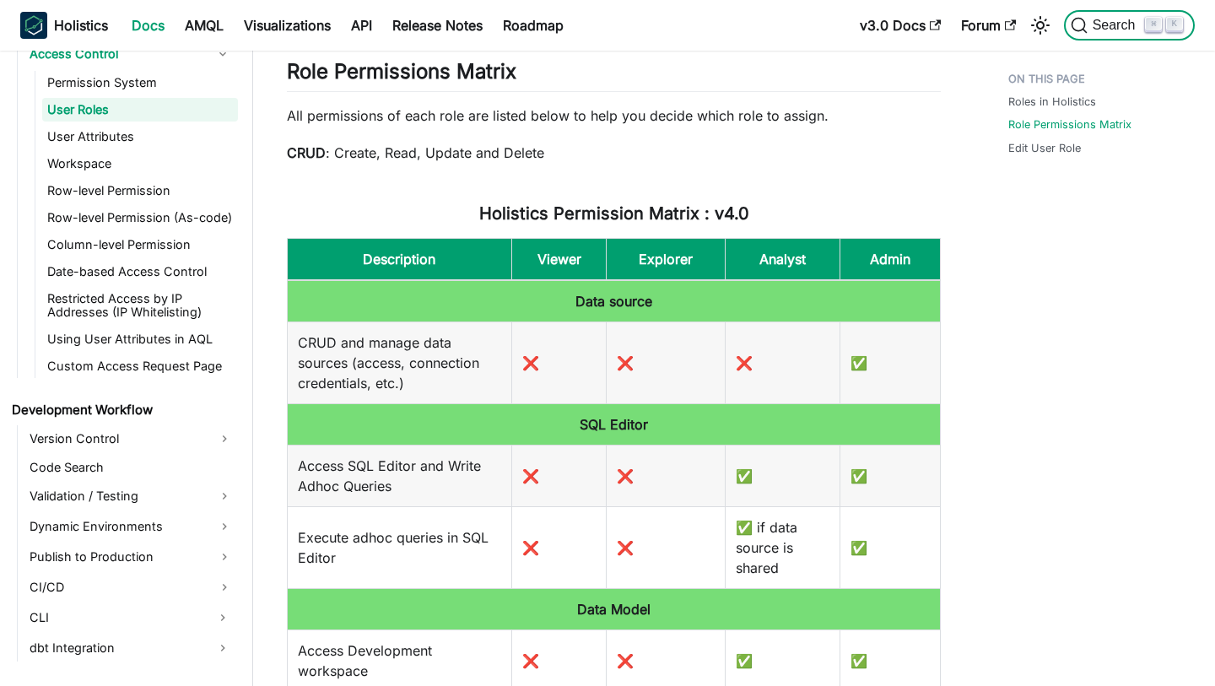
scroll to position [1268, 0]
